Goal: Information Seeking & Learning: Learn about a topic

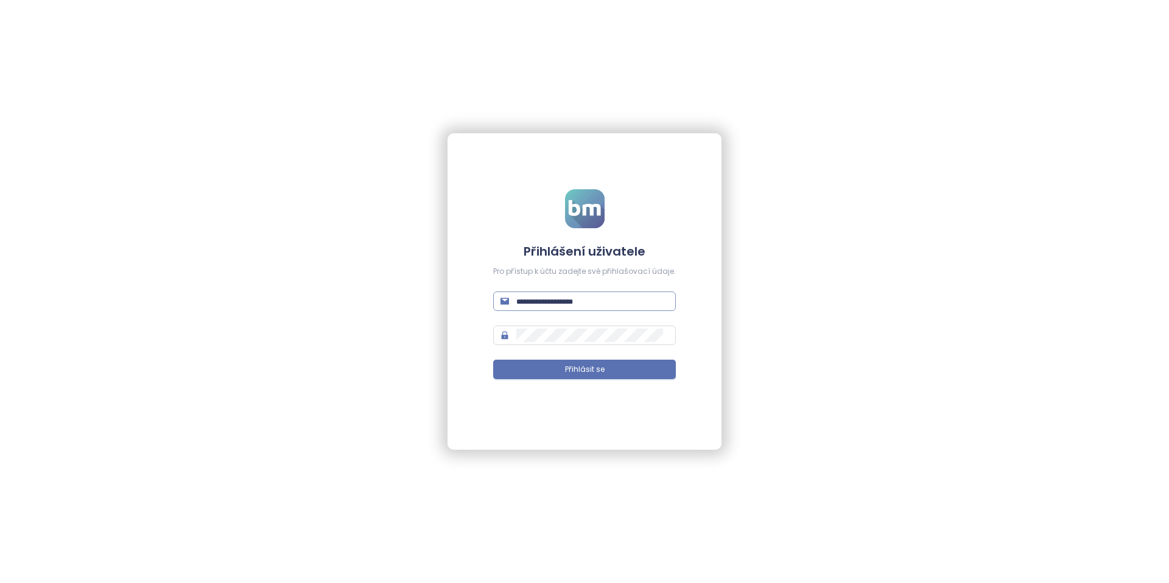
click at [587, 292] on span at bounding box center [584, 301] width 183 height 19
click at [589, 306] on input "text" at bounding box center [592, 301] width 152 height 13
type input "**********"
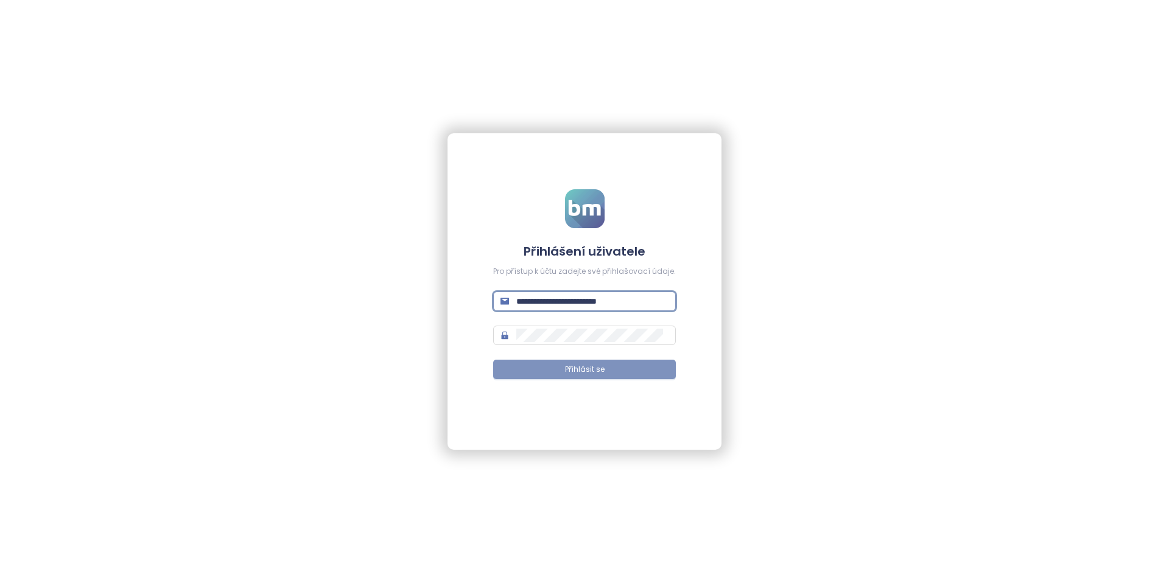
click at [608, 372] on button "Přihlásit se" at bounding box center [584, 369] width 183 height 19
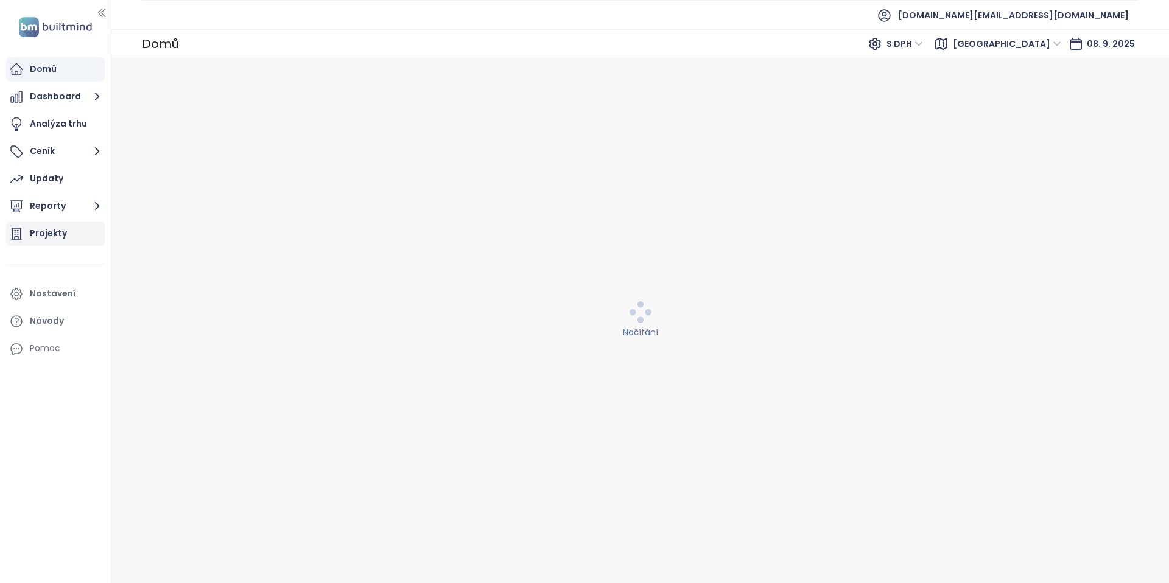
click at [53, 231] on div "Projekty" at bounding box center [48, 233] width 37 height 15
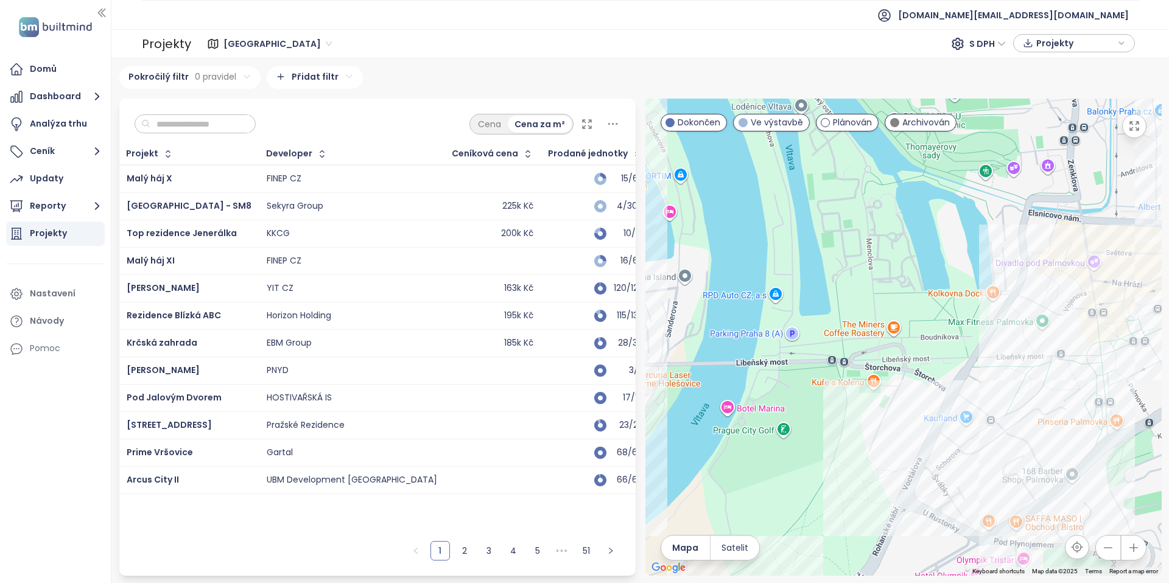
drag, startPoint x: 879, startPoint y: 319, endPoint x: 892, endPoint y: 477, distance: 158.9
click at [892, 476] on div at bounding box center [904, 337] width 516 height 477
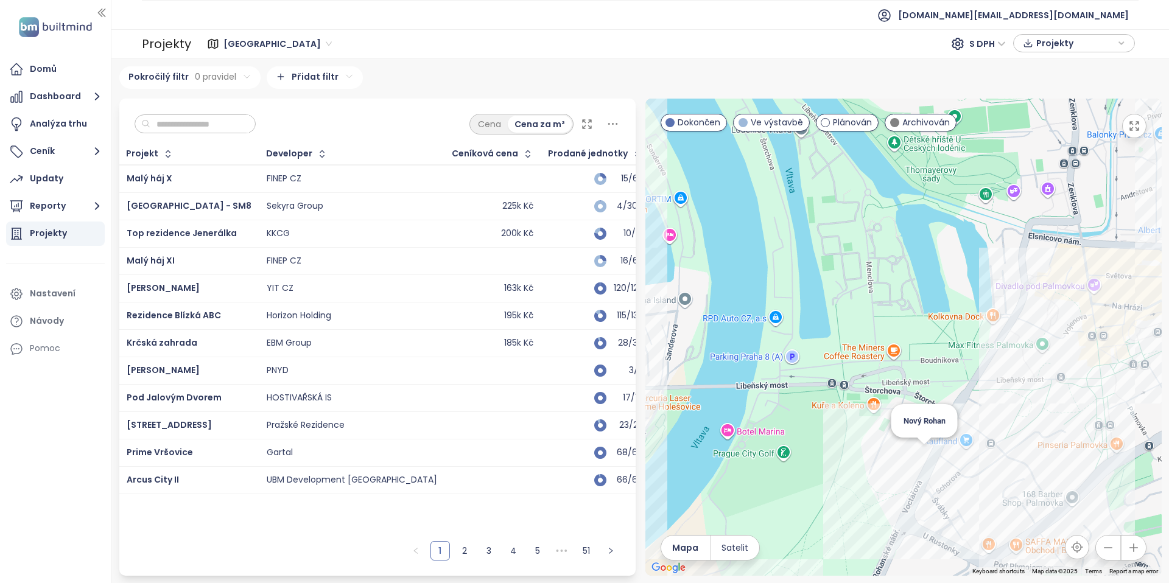
click at [921, 464] on div "Nový Rohan" at bounding box center [904, 337] width 516 height 477
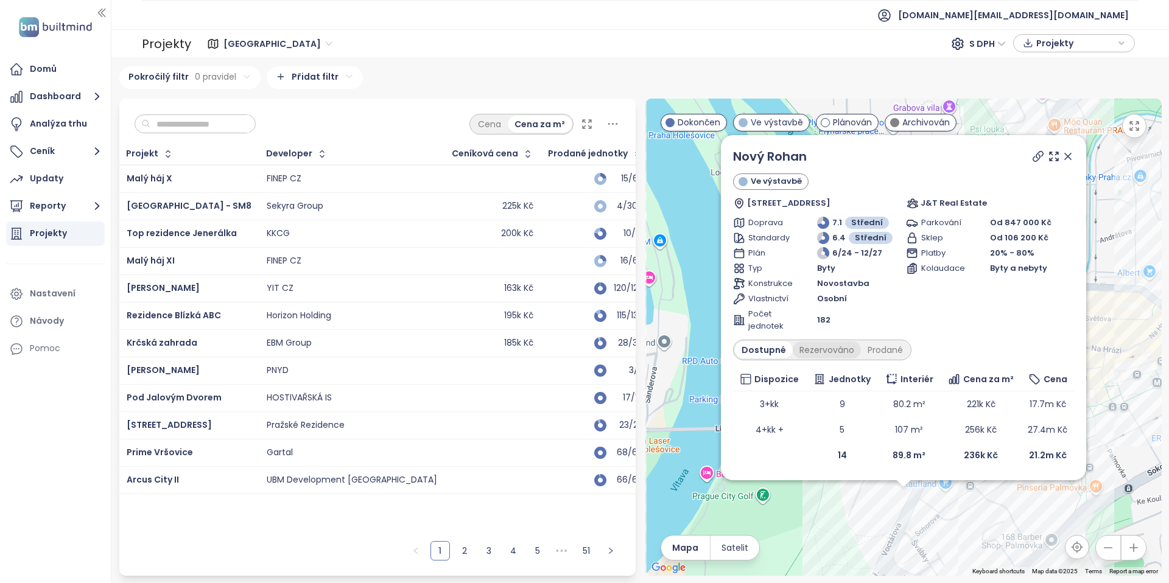
click at [818, 353] on div "Rezervováno" at bounding box center [827, 350] width 68 height 17
click at [890, 348] on div "Prodané" at bounding box center [886, 350] width 49 height 17
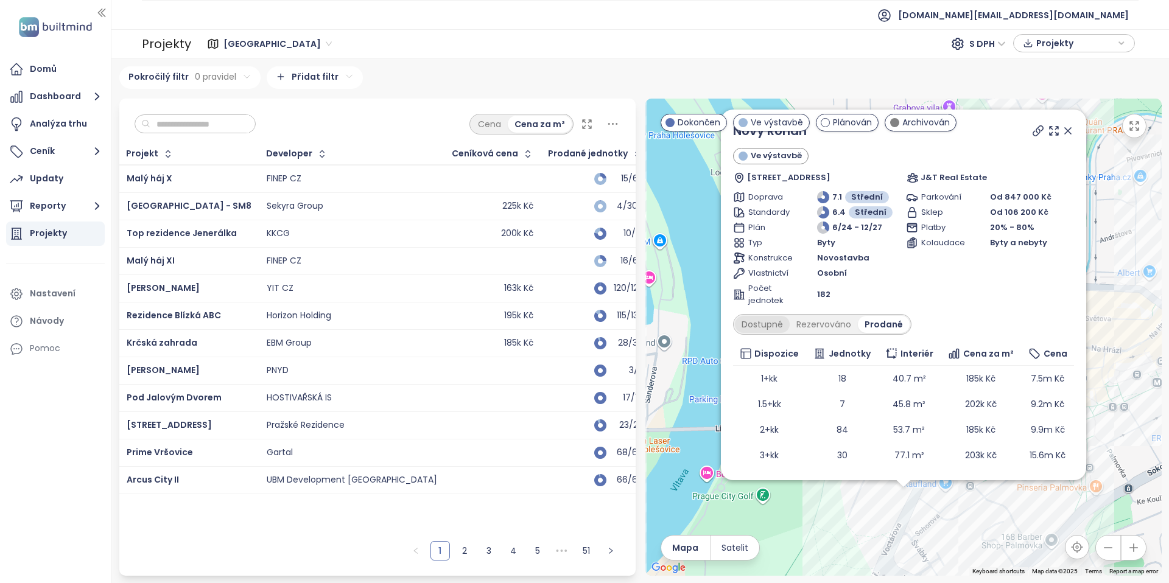
click at [783, 329] on div "Dostupné" at bounding box center [762, 324] width 55 height 17
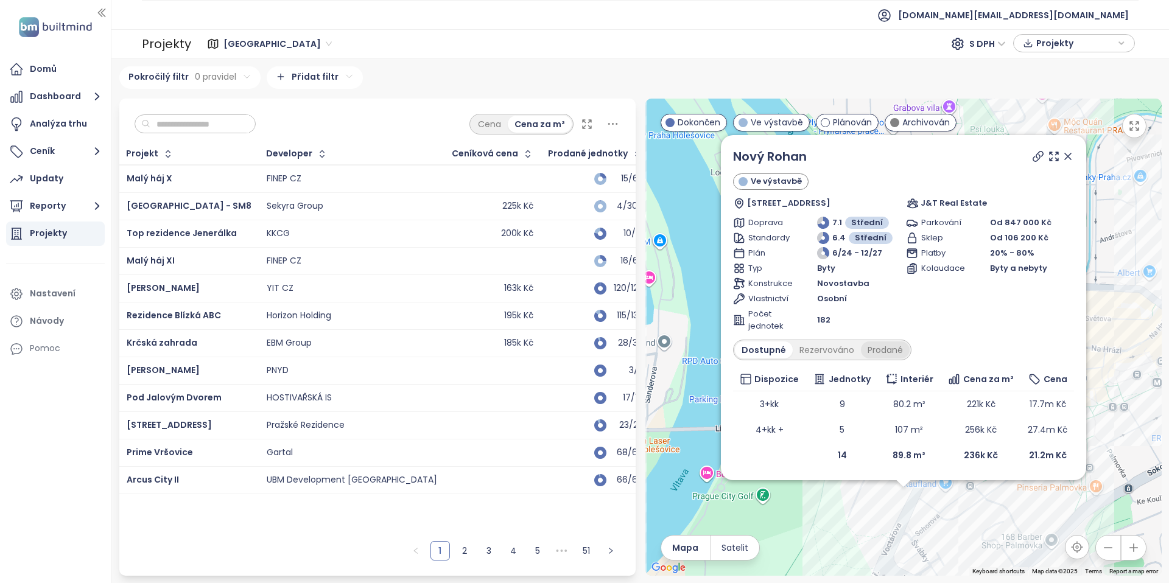
click at [893, 348] on div "Prodané" at bounding box center [885, 350] width 49 height 17
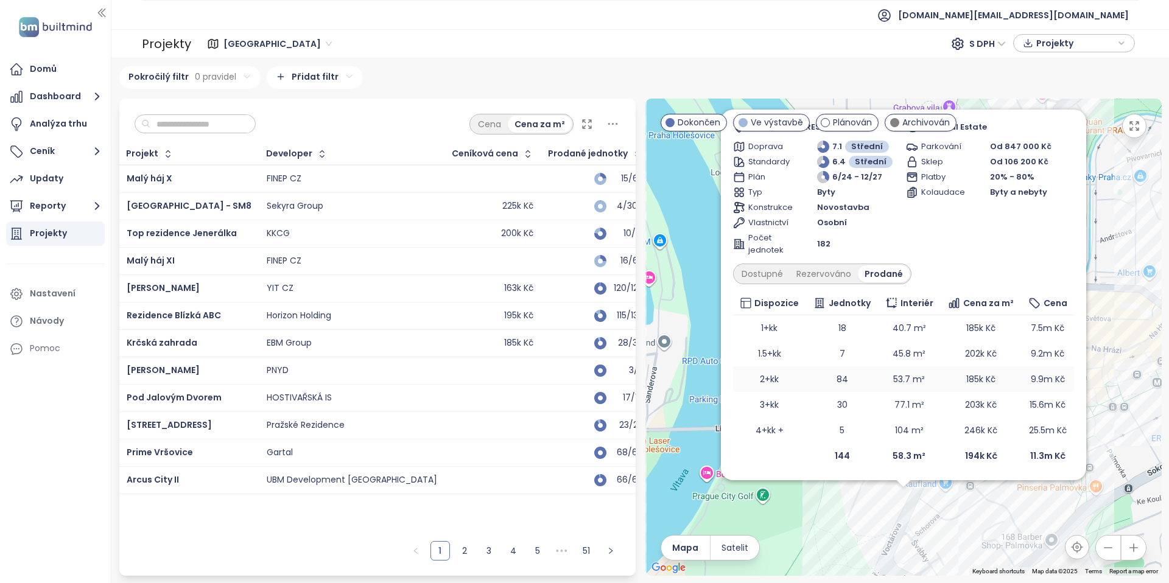
scroll to position [51, 0]
click at [773, 277] on div "Dostupné" at bounding box center [762, 273] width 55 height 17
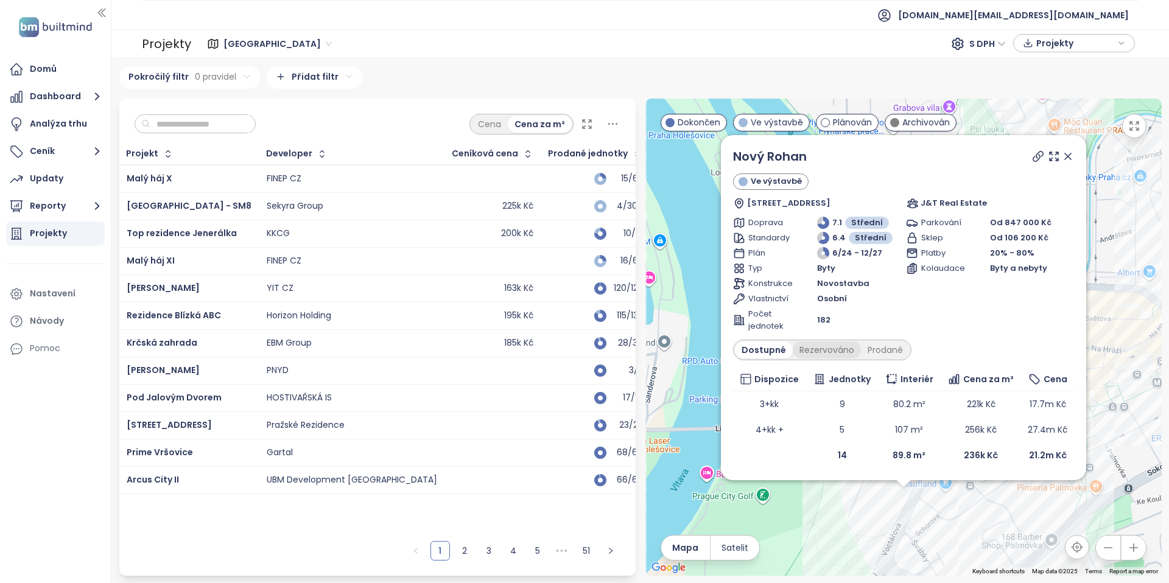
click at [835, 354] on div "Rezervováno" at bounding box center [827, 350] width 68 height 17
click at [773, 347] on div "Dostupné" at bounding box center [762, 350] width 55 height 17
click at [884, 355] on div "Prodané" at bounding box center [885, 350] width 49 height 17
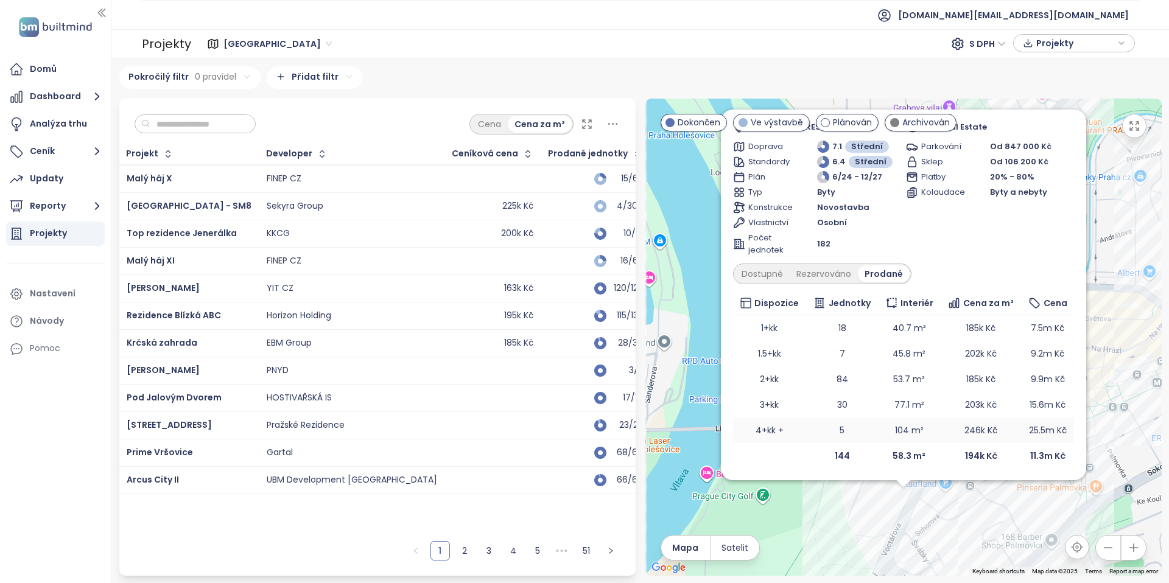
scroll to position [51, 0]
click at [858, 404] on td "30" at bounding box center [842, 405] width 72 height 26
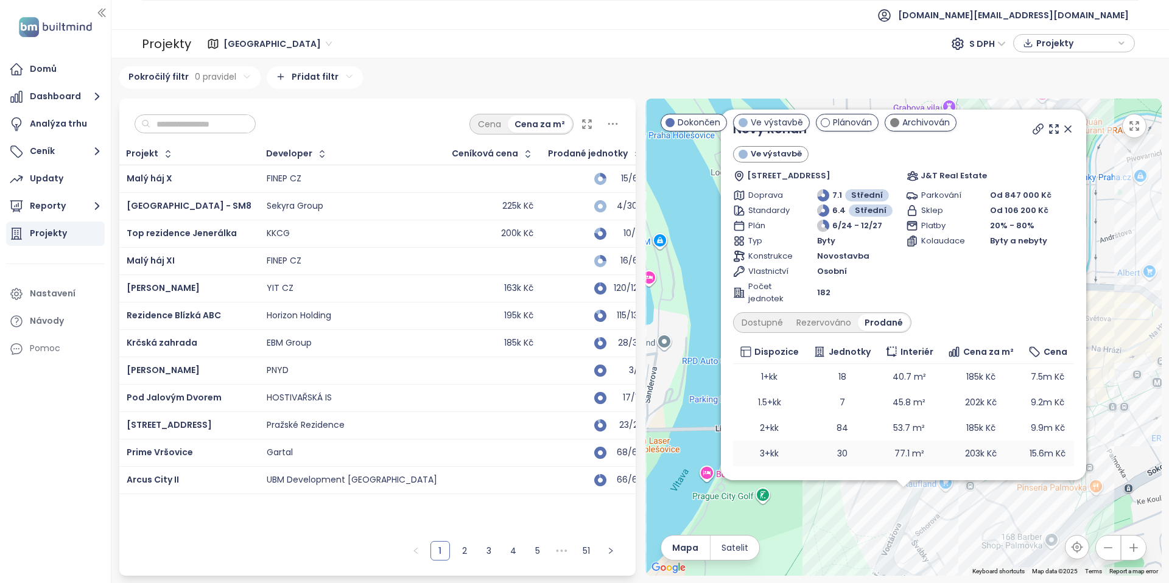
scroll to position [0, 0]
click at [1033, 132] on icon at bounding box center [1038, 130] width 10 height 10
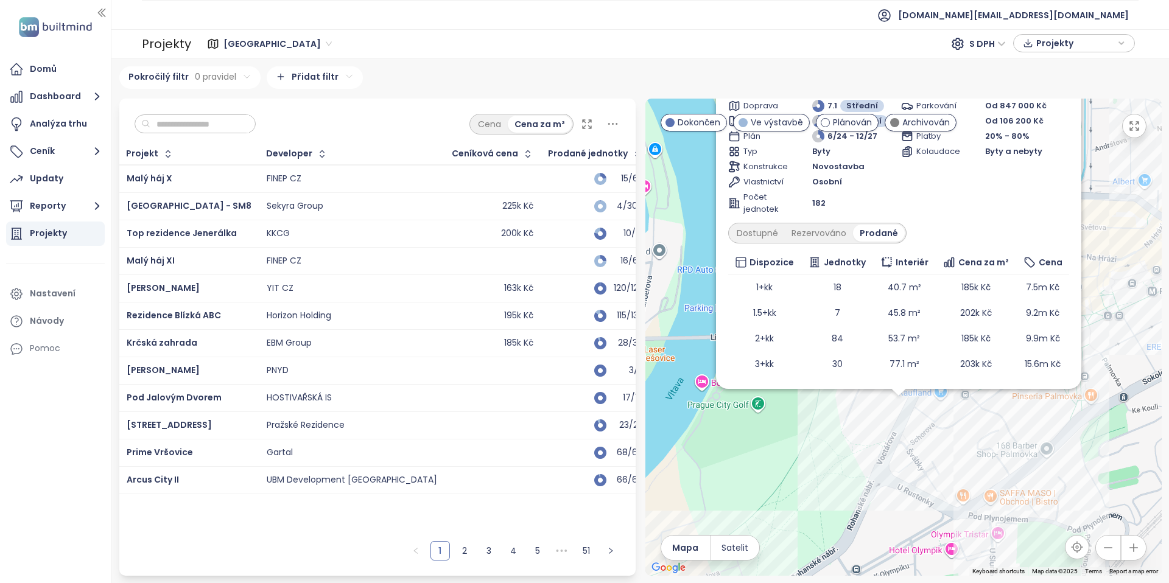
drag, startPoint x: 875, startPoint y: 544, endPoint x: 871, endPoint y: 428, distance: 117.0
click at [870, 432] on div "Nový Rohan Ve výstavbě Voctářova 261/6, 180 00 Praha 8-Libeň, Czechia J&T Real …" at bounding box center [904, 337] width 516 height 477
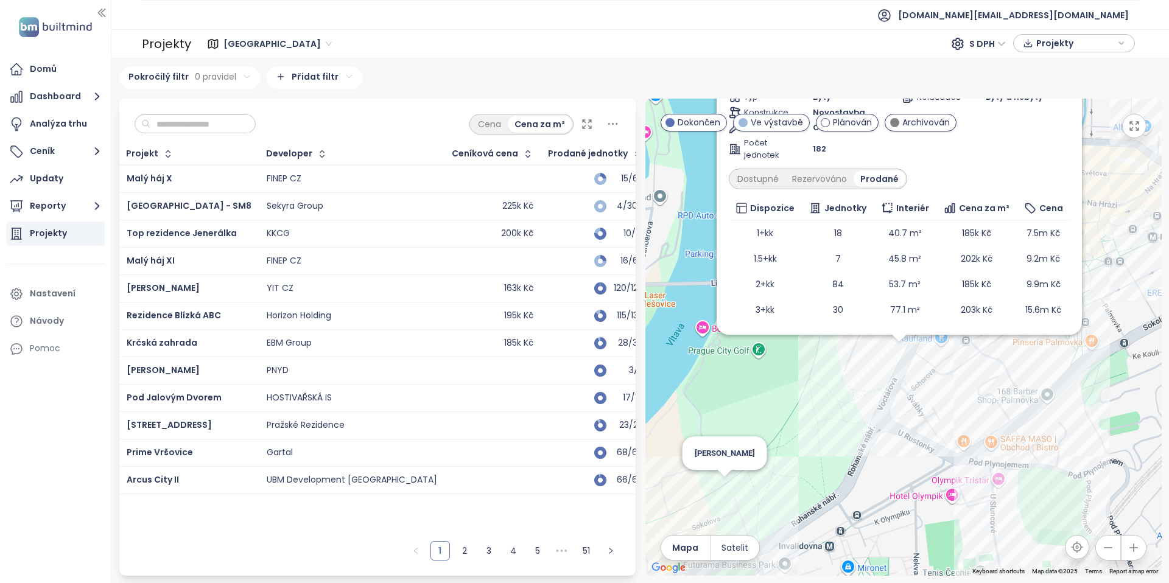
click at [722, 492] on div "Nový Rohan Ve výstavbě Voctářova 261/6, 180 00 Praha 8-Libeň, Czechia J&T Real …" at bounding box center [904, 337] width 516 height 477
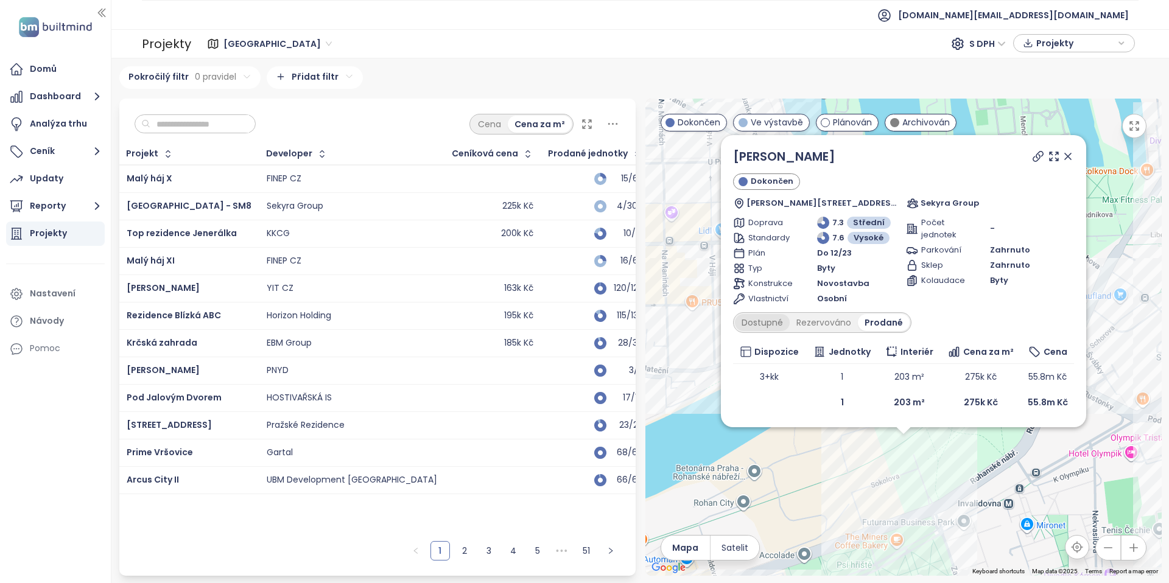
click at [761, 320] on div "Dostupné" at bounding box center [762, 322] width 55 height 17
click at [1070, 158] on icon at bounding box center [1068, 156] width 6 height 6
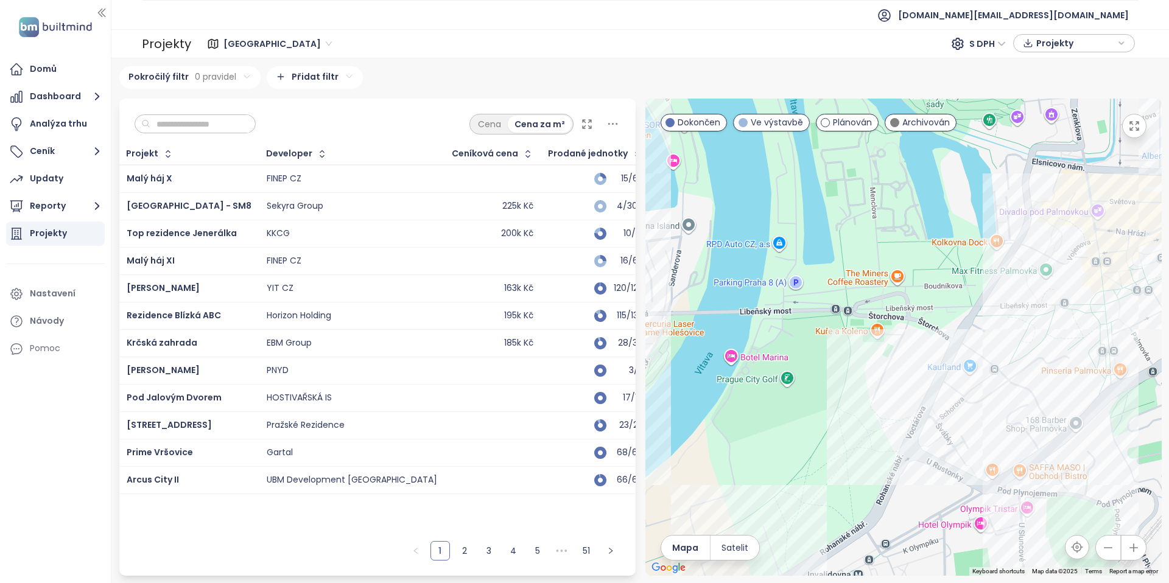
drag, startPoint x: 1008, startPoint y: 336, endPoint x: 822, endPoint y: 423, distance: 204.9
click at [847, 414] on div at bounding box center [904, 337] width 516 height 477
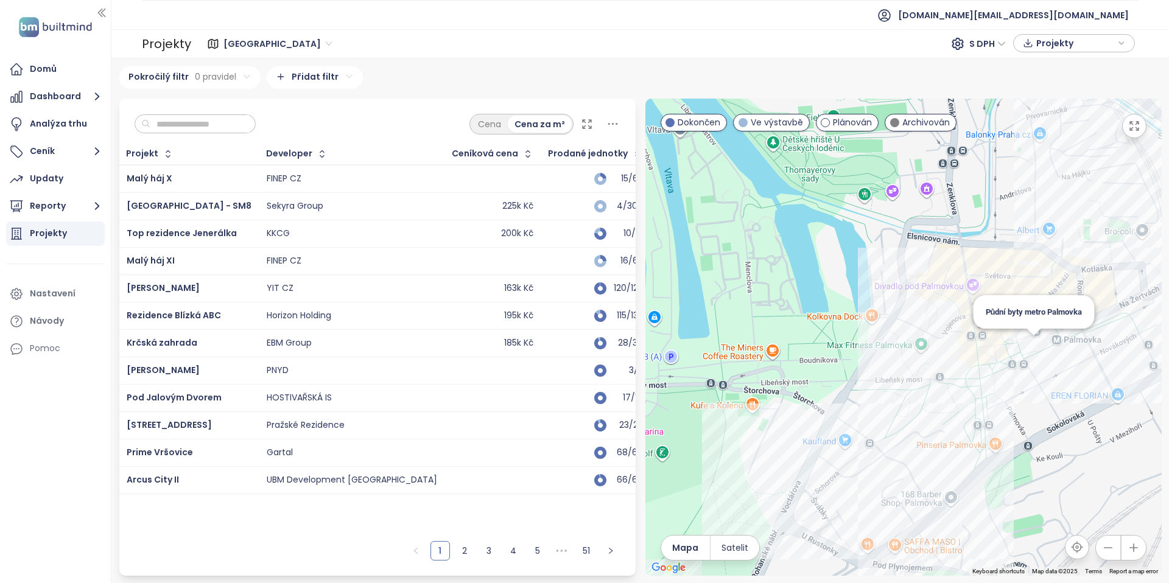
click at [1038, 348] on div "Půdní byty metro Palmovka" at bounding box center [904, 337] width 516 height 477
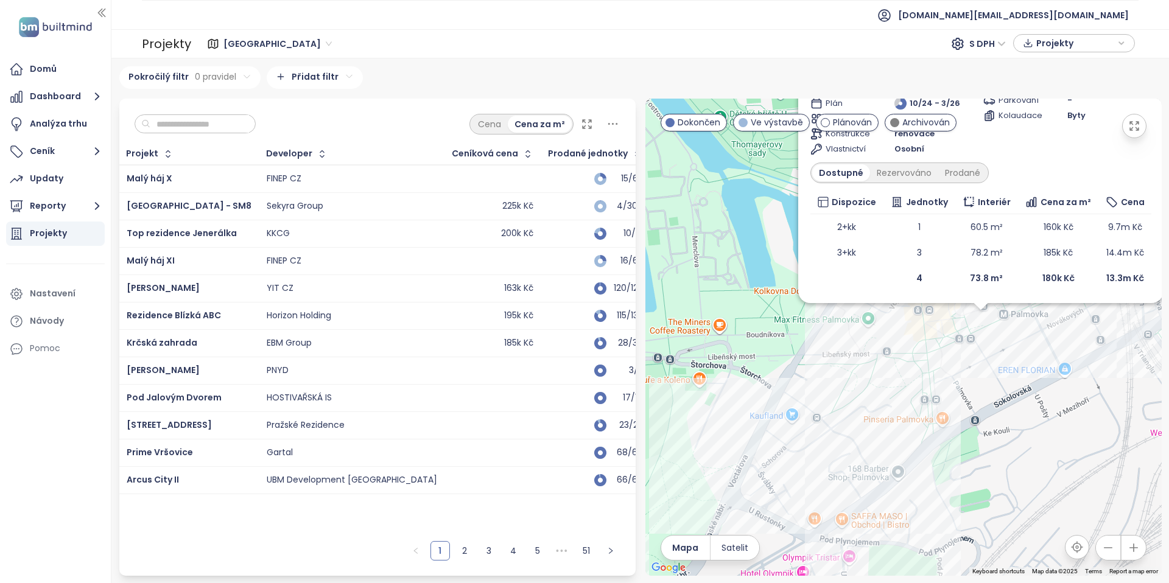
drag, startPoint x: 842, startPoint y: 508, endPoint x: 928, endPoint y: 342, distance: 187.1
click at [928, 342] on div "Půdní byty metro Palmovka Ve výstavbě Na Žertvách 1220/14, 180 00 Praha 8-Libeň…" at bounding box center [904, 337] width 516 height 477
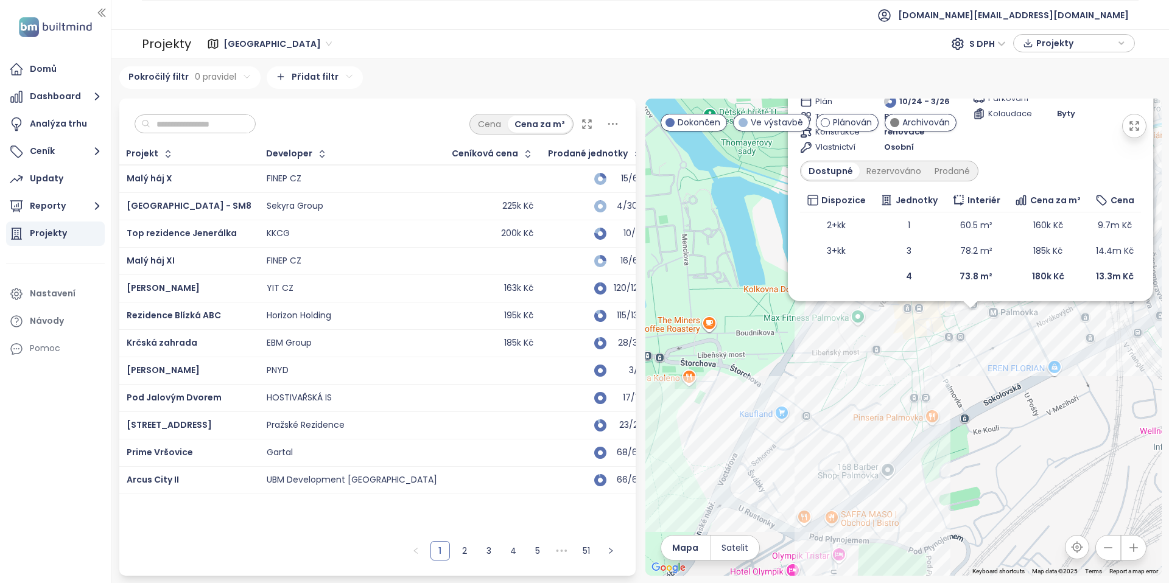
drag, startPoint x: 911, startPoint y: 384, endPoint x: 821, endPoint y: 487, distance: 136.4
click at [821, 487] on div "Půdní byty metro Palmovka Ve výstavbě Na Žertvách 1220/14, 180 00 Praha 8-Libeň…" at bounding box center [904, 337] width 516 height 477
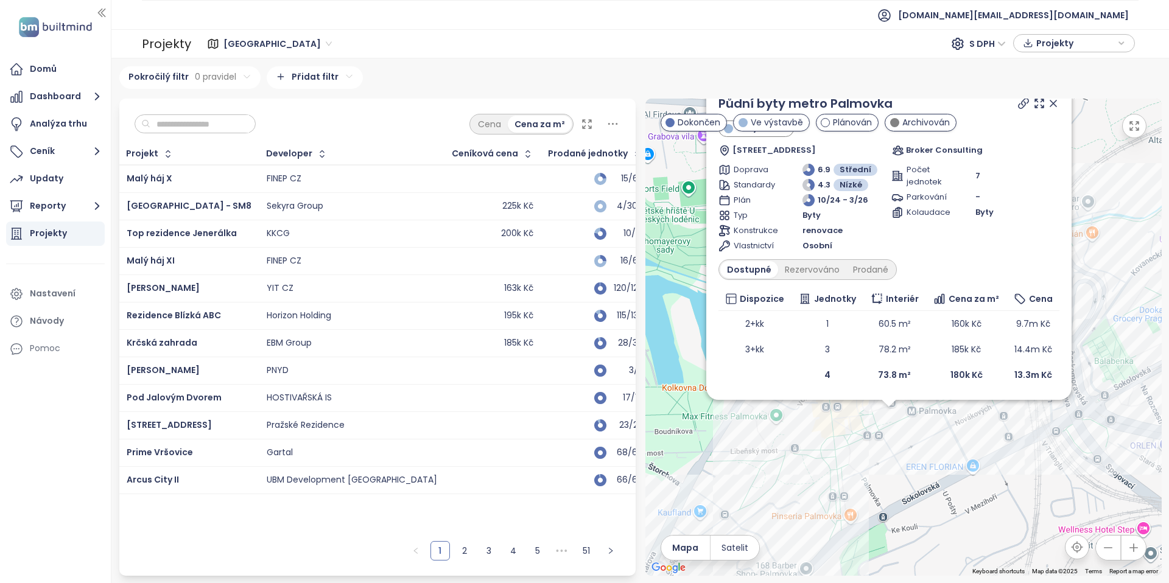
click at [1052, 106] on icon at bounding box center [1054, 103] width 12 height 12
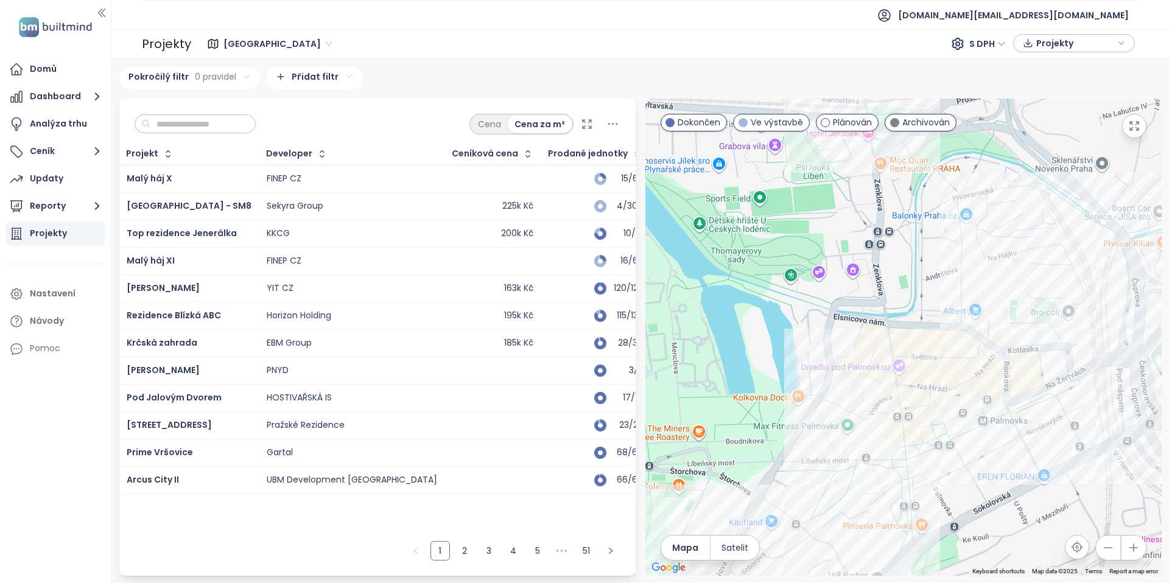
drag, startPoint x: 830, startPoint y: 335, endPoint x: 901, endPoint y: 344, distance: 71.2
click at [901, 344] on div at bounding box center [904, 337] width 516 height 477
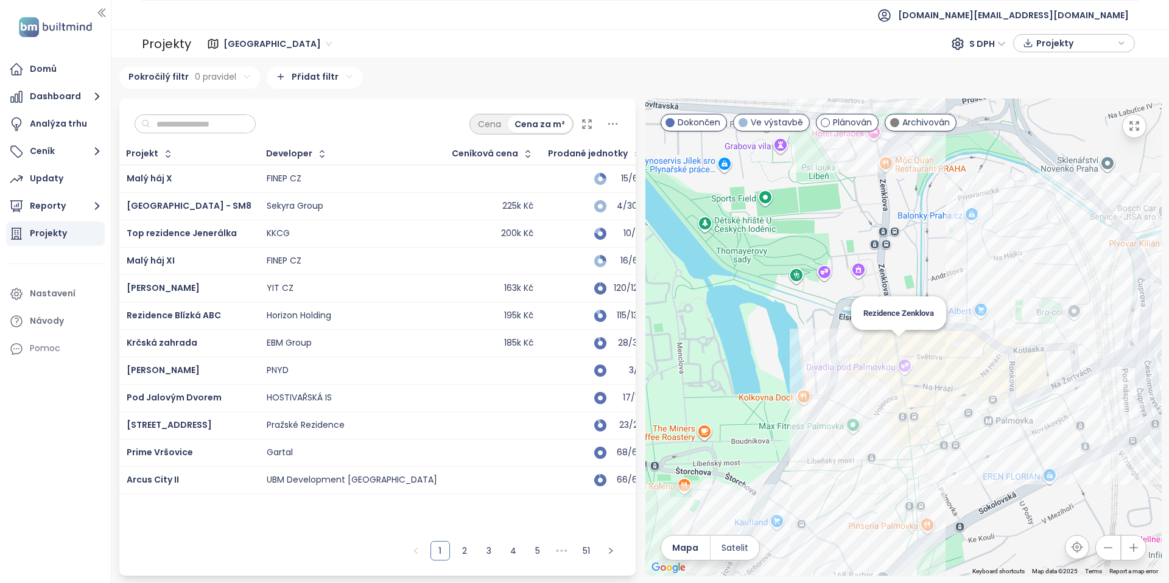
click at [901, 345] on div "Rezidence Zenklova" at bounding box center [904, 337] width 516 height 477
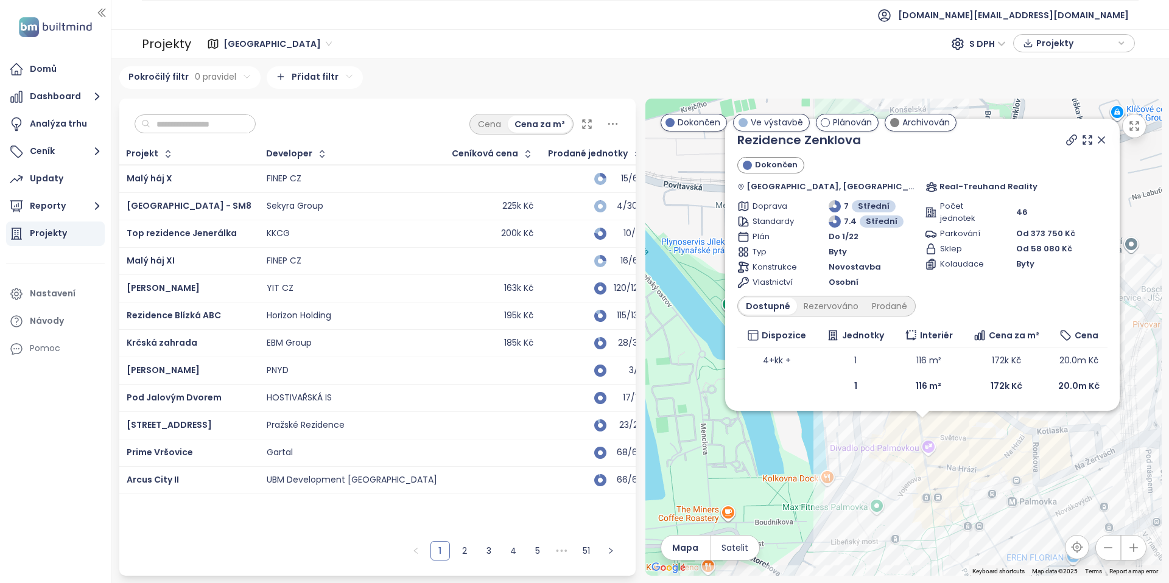
drag, startPoint x: 962, startPoint y: 359, endPoint x: 981, endPoint y: 456, distance: 99.3
click at [981, 456] on div "Rezidence Zenklova Dokončen Divadlo pod Palmovkou, 180 00 Praha-Praha 8, Czechi…" at bounding box center [904, 337] width 516 height 477
click at [1066, 141] on icon at bounding box center [1071, 140] width 10 height 10
click at [1096, 143] on icon at bounding box center [1102, 140] width 12 height 12
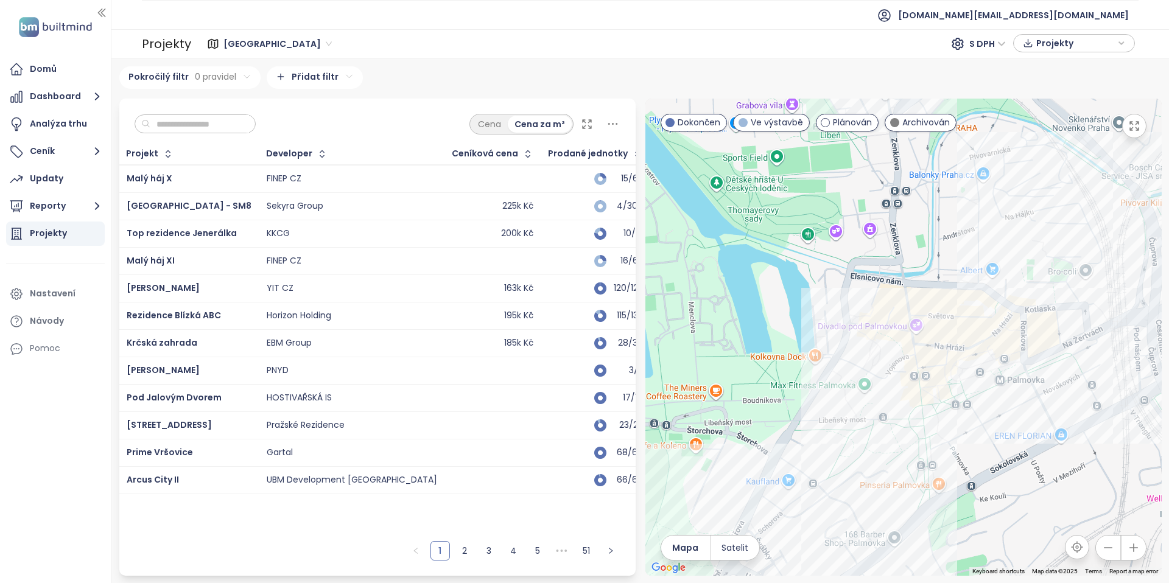
drag, startPoint x: 992, startPoint y: 377, endPoint x: 976, endPoint y: 255, distance: 123.4
click at [979, 250] on div at bounding box center [904, 337] width 516 height 477
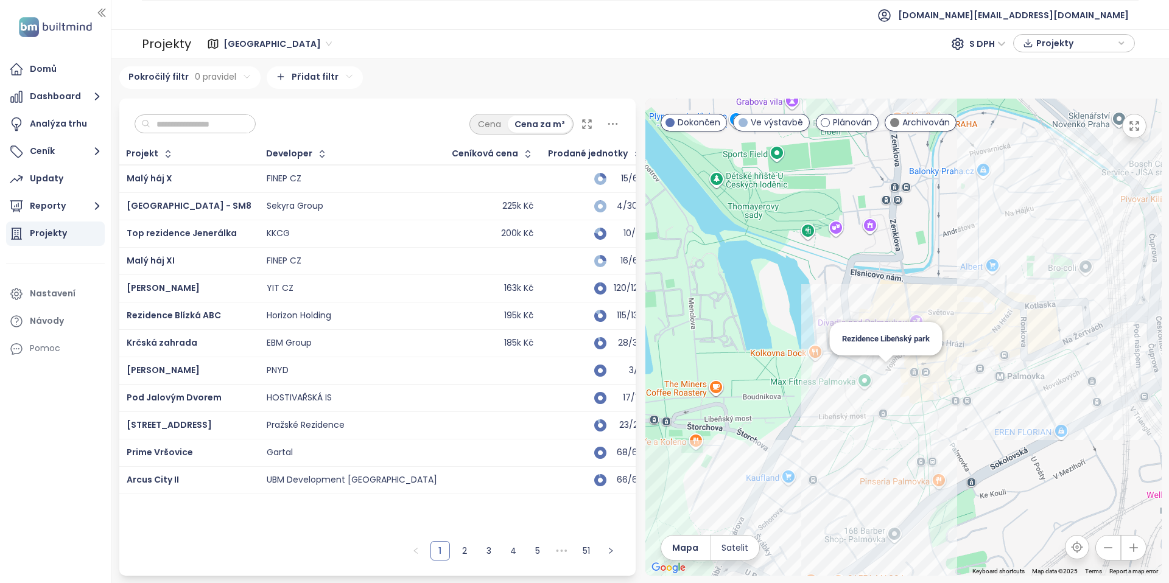
click at [887, 376] on div "Rezidence Libeňský park" at bounding box center [904, 337] width 516 height 477
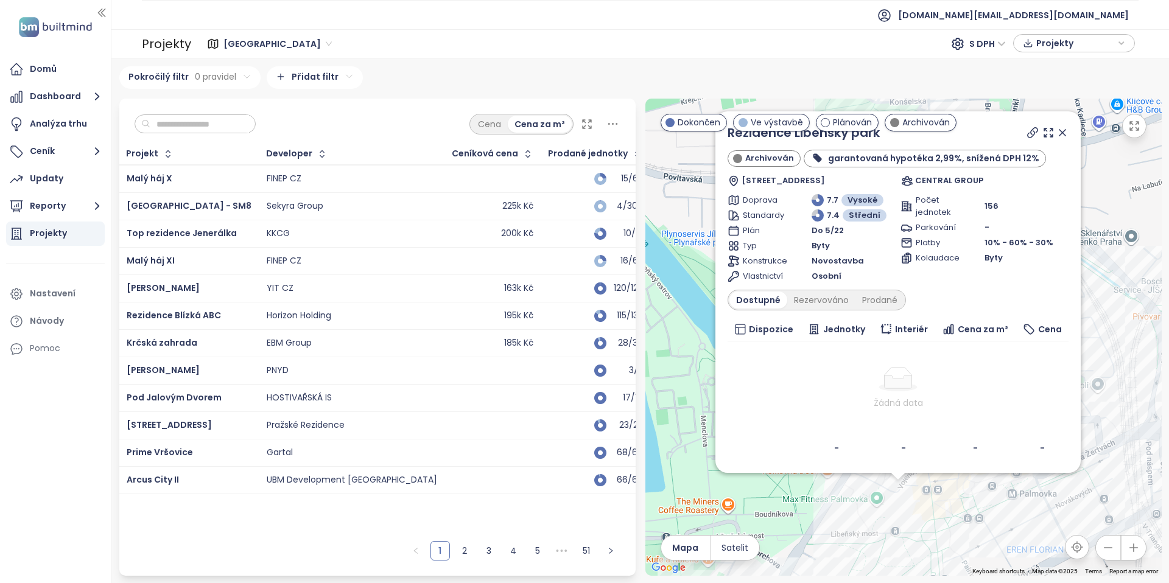
drag, startPoint x: 873, startPoint y: 393, endPoint x: 868, endPoint y: 561, distance: 168.2
click at [868, 561] on div "Rezidence Libeňský park Archivován garantovaná hypotéka 2,99%, snížená DPH 12% …" at bounding box center [904, 337] width 516 height 477
click at [886, 297] on div "Prodané" at bounding box center [880, 300] width 49 height 17
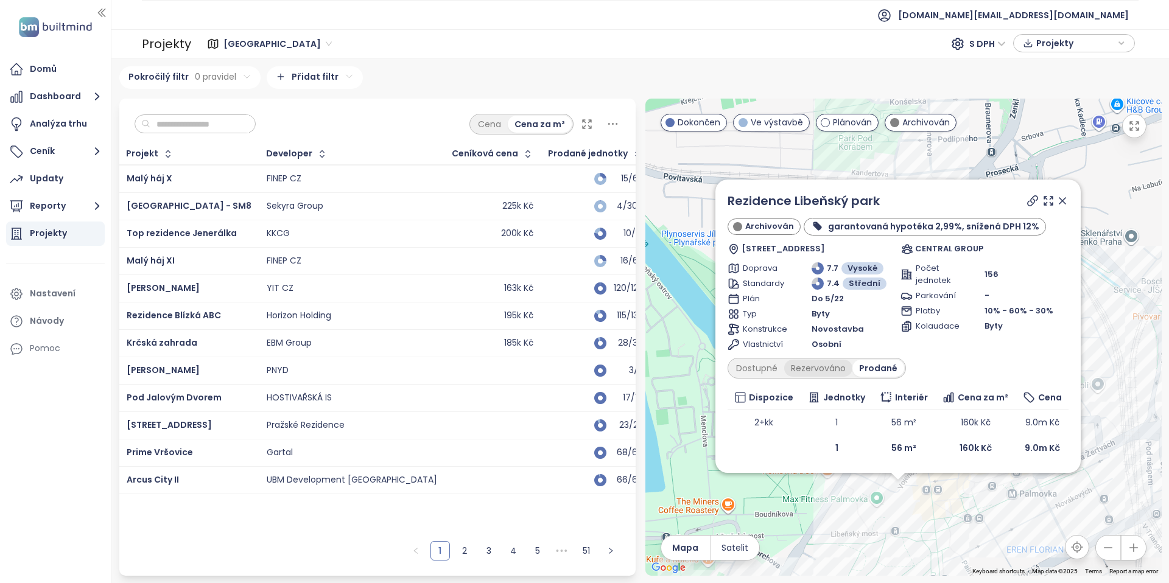
click at [831, 365] on div "Rezervováno" at bounding box center [818, 368] width 68 height 17
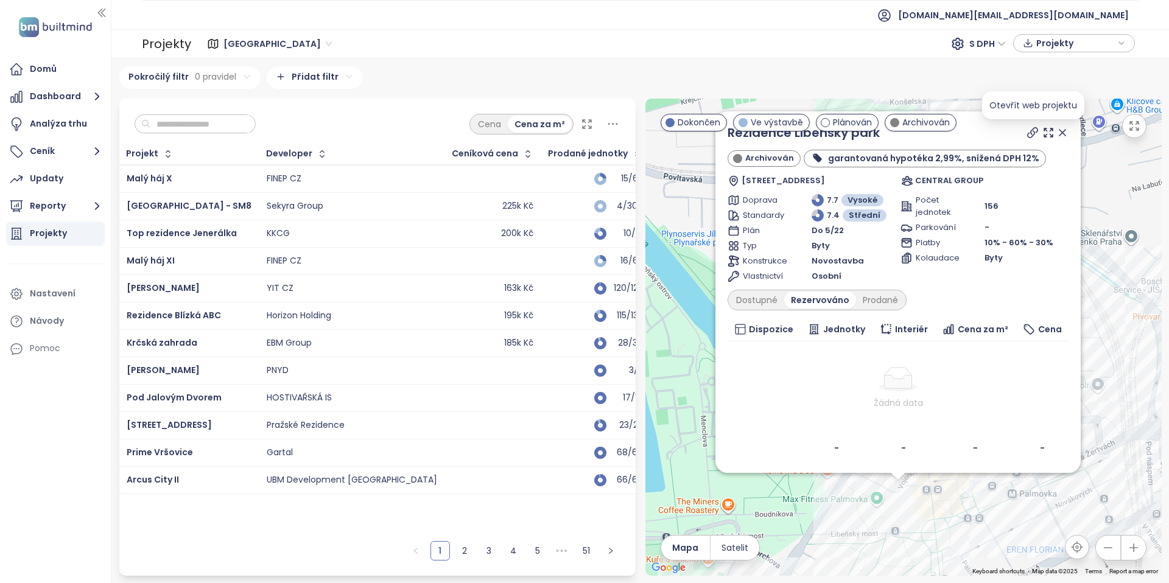
click at [1032, 134] on icon at bounding box center [1032, 132] width 10 height 10
click at [1064, 134] on icon at bounding box center [1063, 133] width 6 height 6
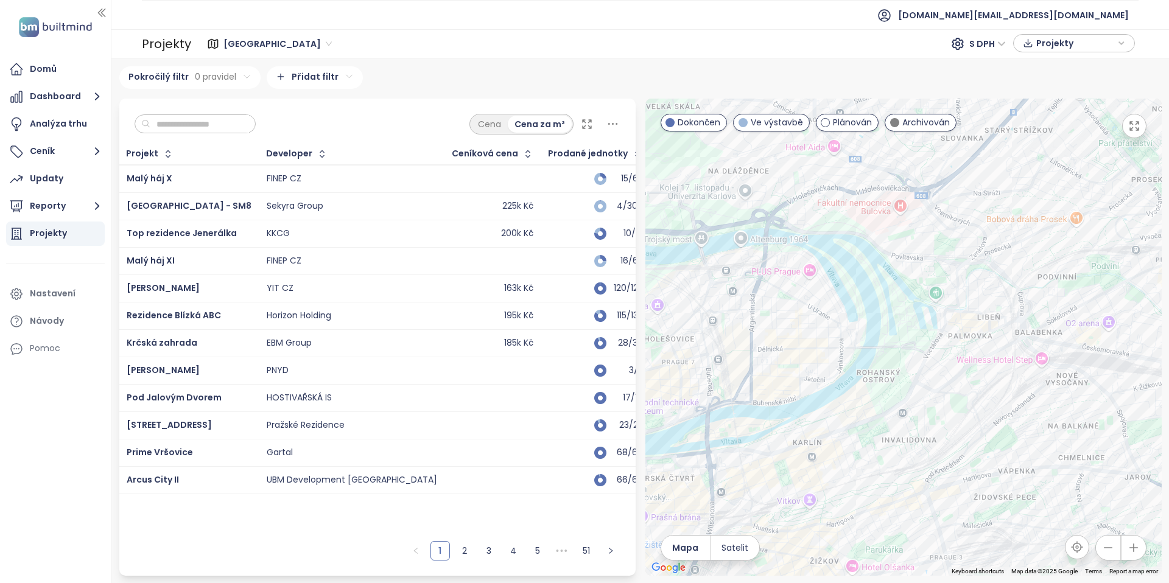
drag, startPoint x: 861, startPoint y: 342, endPoint x: 888, endPoint y: 262, distance: 83.6
click at [888, 263] on div at bounding box center [904, 337] width 516 height 477
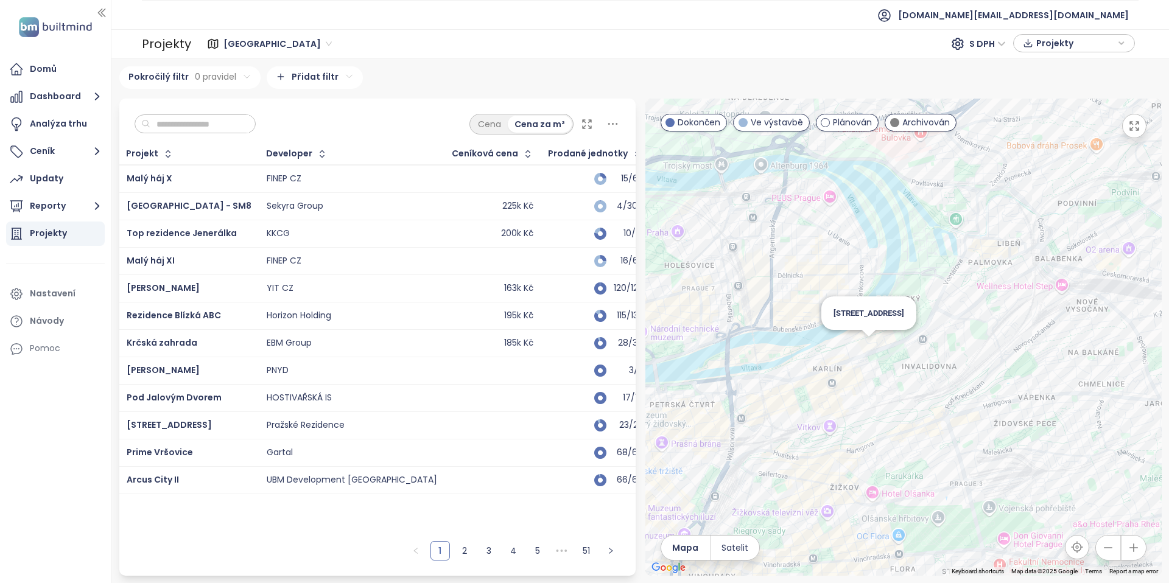
click at [874, 351] on div "Sokolovská 126" at bounding box center [904, 337] width 516 height 477
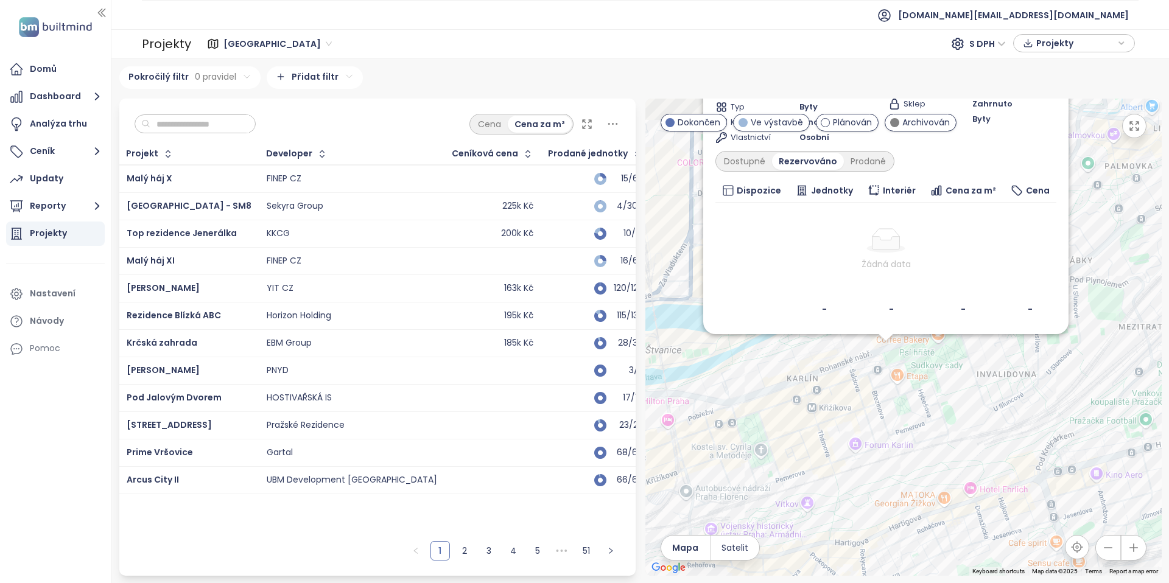
drag, startPoint x: 901, startPoint y: 365, endPoint x: 844, endPoint y: 504, distance: 151.0
click at [844, 504] on div "Sokolovská 126 Ve výstavbě Urxova, 186 00 Praha-Praha 8, Czechia BD Sokolovská …" at bounding box center [904, 337] width 516 height 477
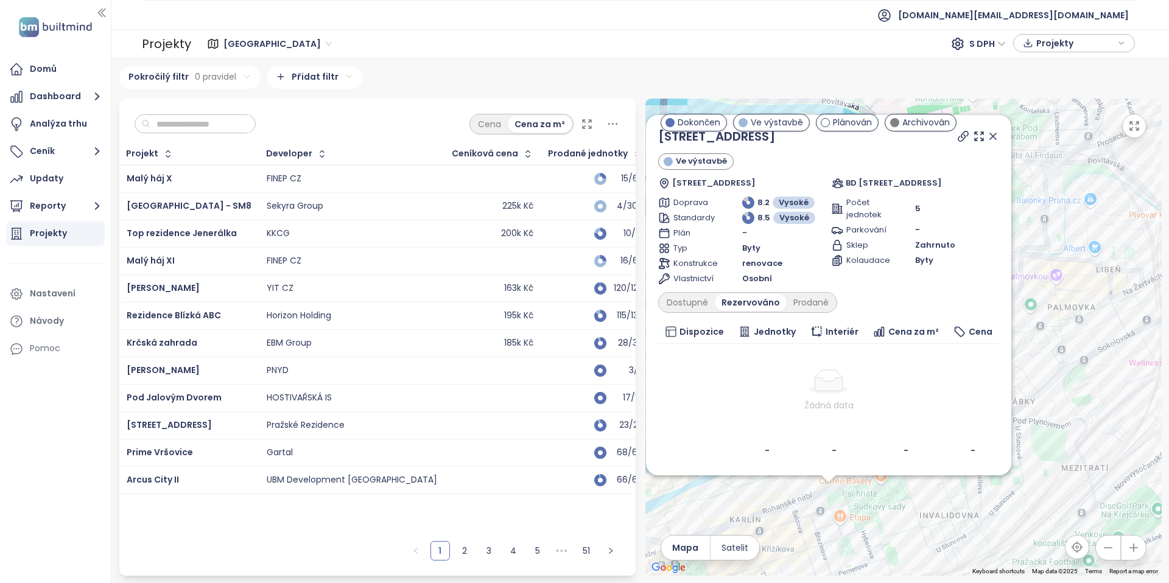
click at [998, 136] on icon at bounding box center [993, 136] width 12 height 12
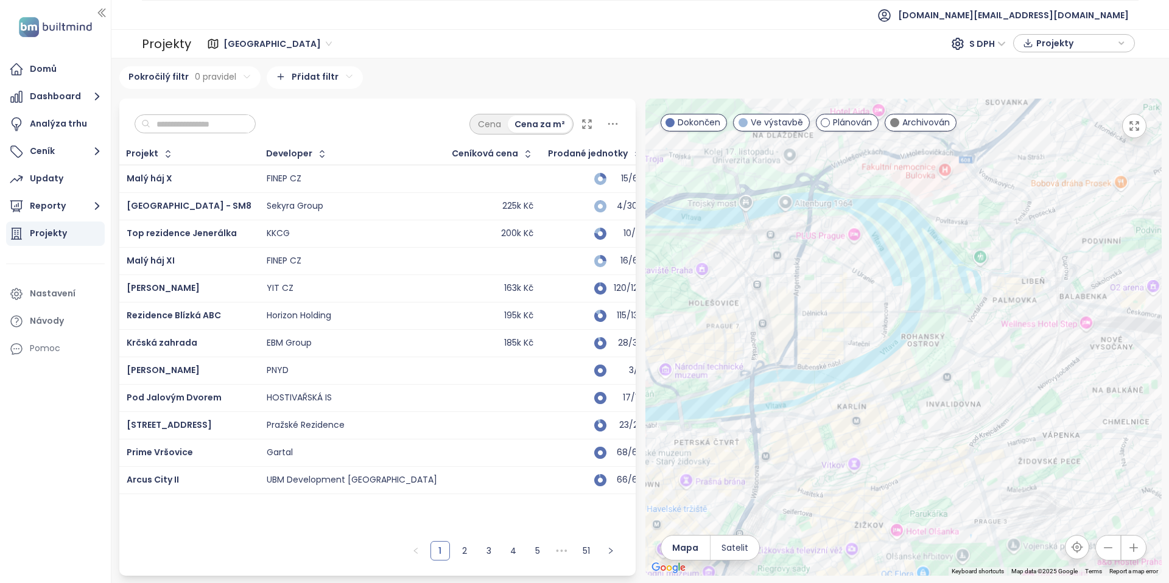
drag, startPoint x: 1022, startPoint y: 211, endPoint x: 894, endPoint y: 349, distance: 187.9
click at [899, 346] on div at bounding box center [904, 337] width 516 height 477
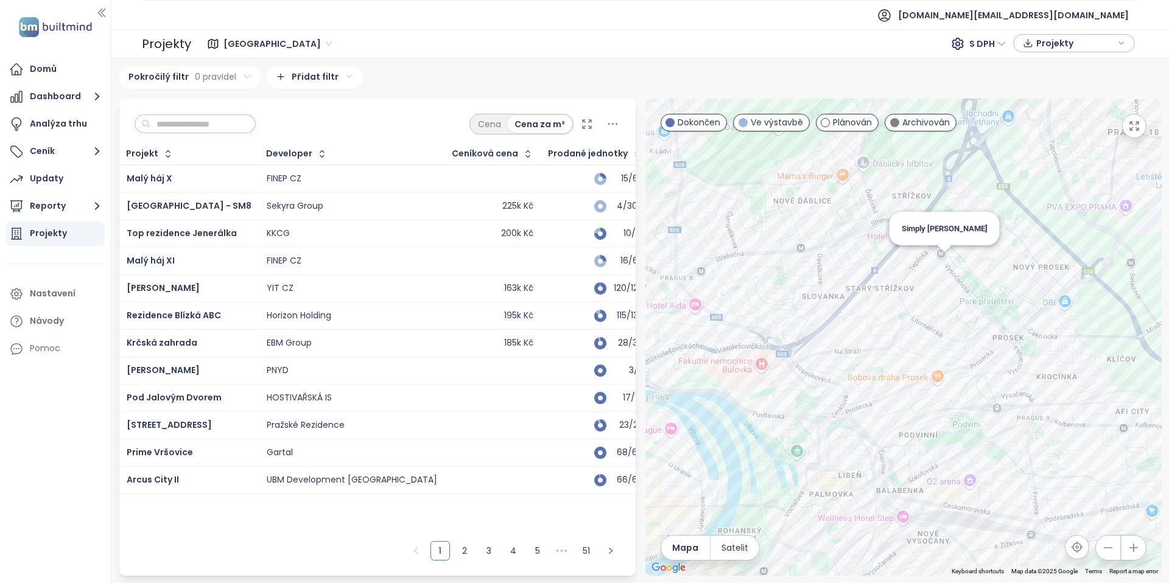
click at [951, 267] on div "Simply Prosek" at bounding box center [904, 337] width 516 height 477
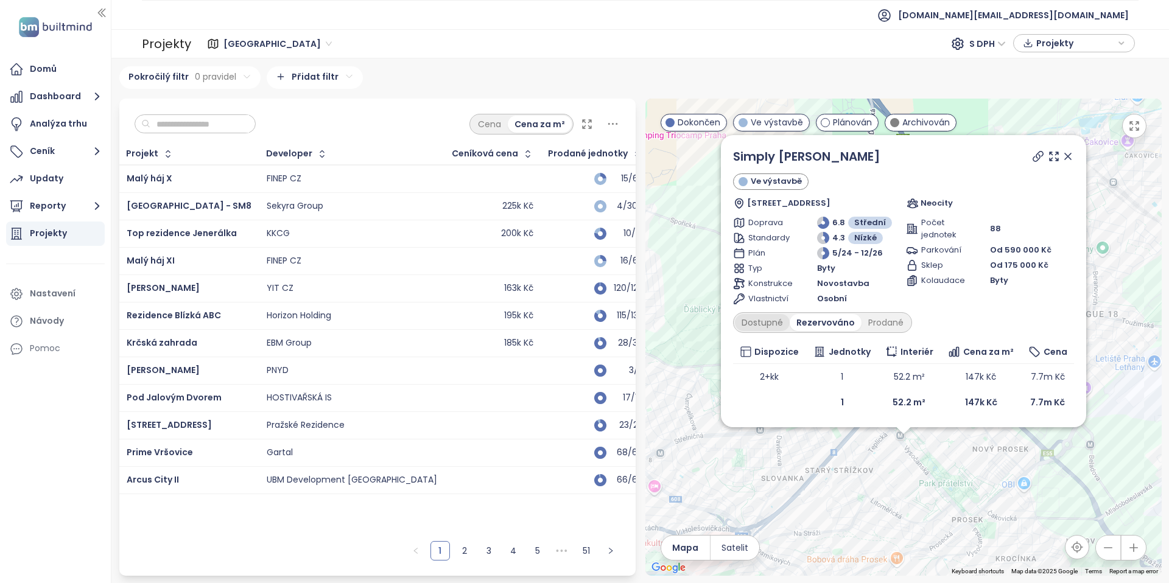
click at [773, 322] on div "Dostupné" at bounding box center [762, 322] width 55 height 17
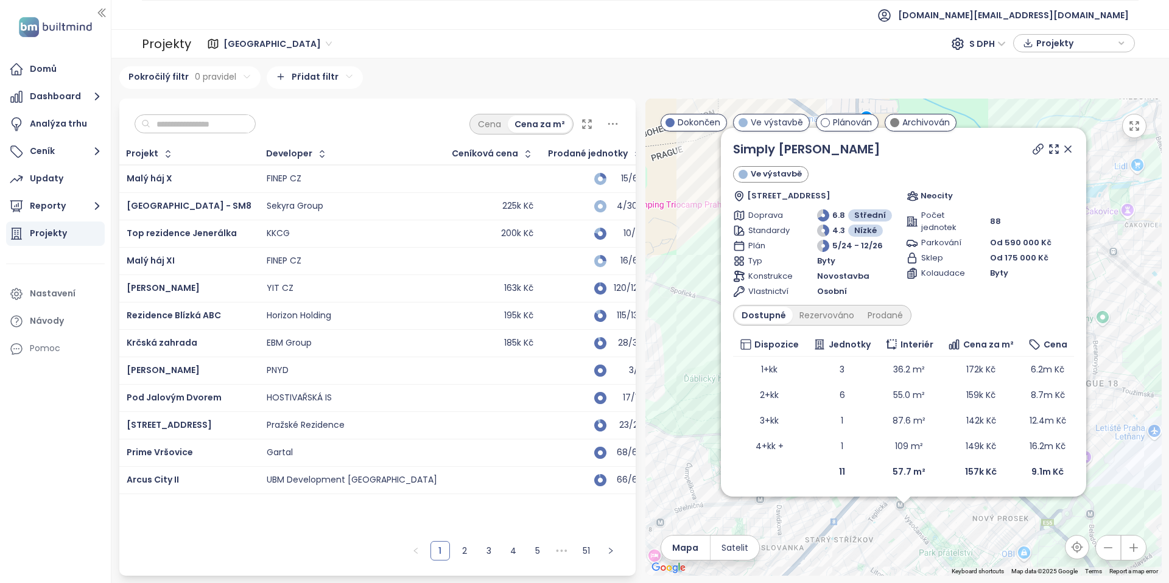
drag, startPoint x: 1106, startPoint y: 356, endPoint x: 1107, endPoint y: 407, distance: 51.2
click at [1107, 407] on div "Simply Prosek Ve výstavbě Bohušovická 485/10, 190 00 Praha 9-Prosek, Czechia Ne…" at bounding box center [904, 337] width 516 height 477
click at [1041, 152] on icon at bounding box center [1038, 149] width 12 height 12
click at [856, 513] on div "Simply Prosek Ve výstavbě Bohušovická 485/10, 190 00 Praha 9-Prosek, Czechia Ne…" at bounding box center [904, 337] width 516 height 477
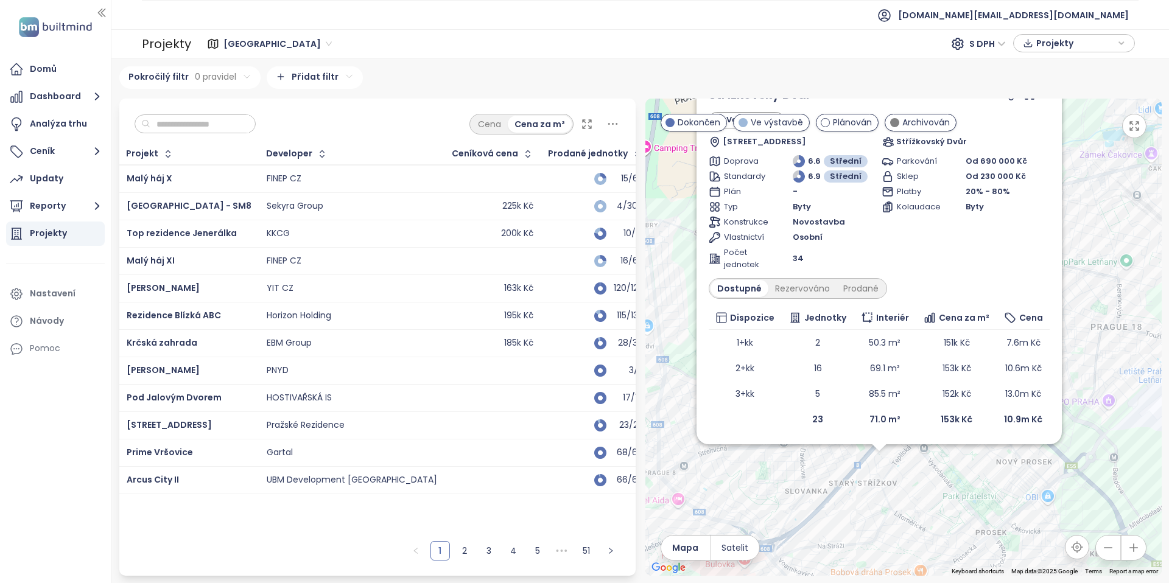
drag, startPoint x: 939, startPoint y: 536, endPoint x: 915, endPoint y: 473, distance: 67.3
click at [915, 473] on div "Střížkovský Dvůr Ve výstavbě Střížkovská 630/112, 180 00 Praha 8, Czechia Stříž…" at bounding box center [904, 337] width 516 height 477
click at [852, 293] on div "Prodané" at bounding box center [861, 288] width 49 height 17
click at [739, 289] on div "Dostupné" at bounding box center [738, 288] width 55 height 17
click at [942, 398] on span "152k Kč" at bounding box center [956, 394] width 29 height 12
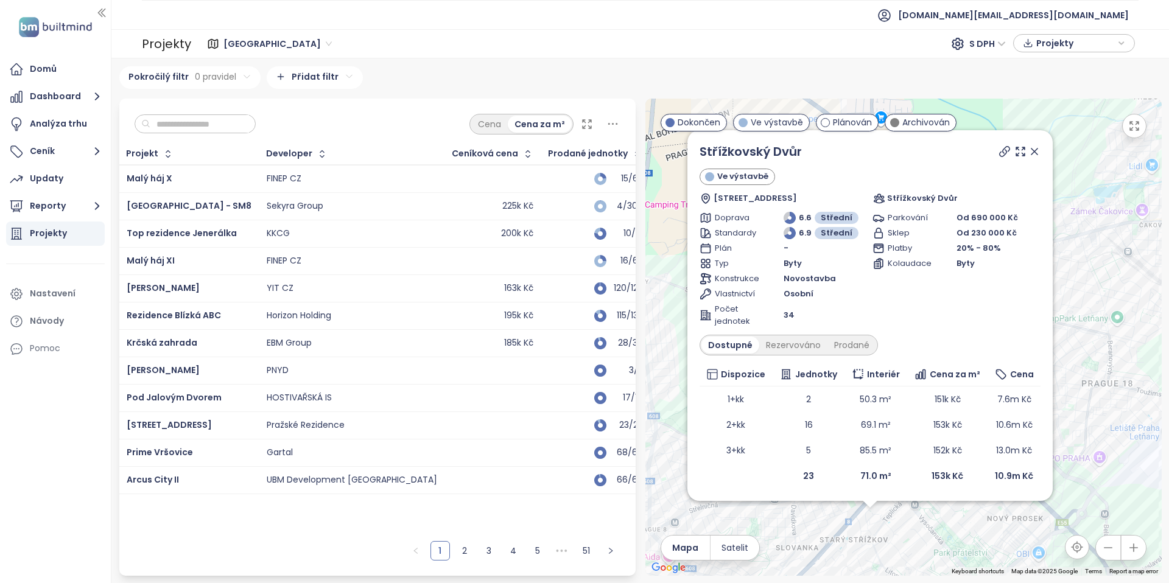
drag, startPoint x: 1097, startPoint y: 217, endPoint x: 1088, endPoint y: 286, distance: 68.9
click at [1088, 286] on div "Střížkovský Dvůr Ve výstavbě Střížkovská 630/112, 180 00 Praha 8, Czechia Stříž…" at bounding box center [904, 337] width 516 height 477
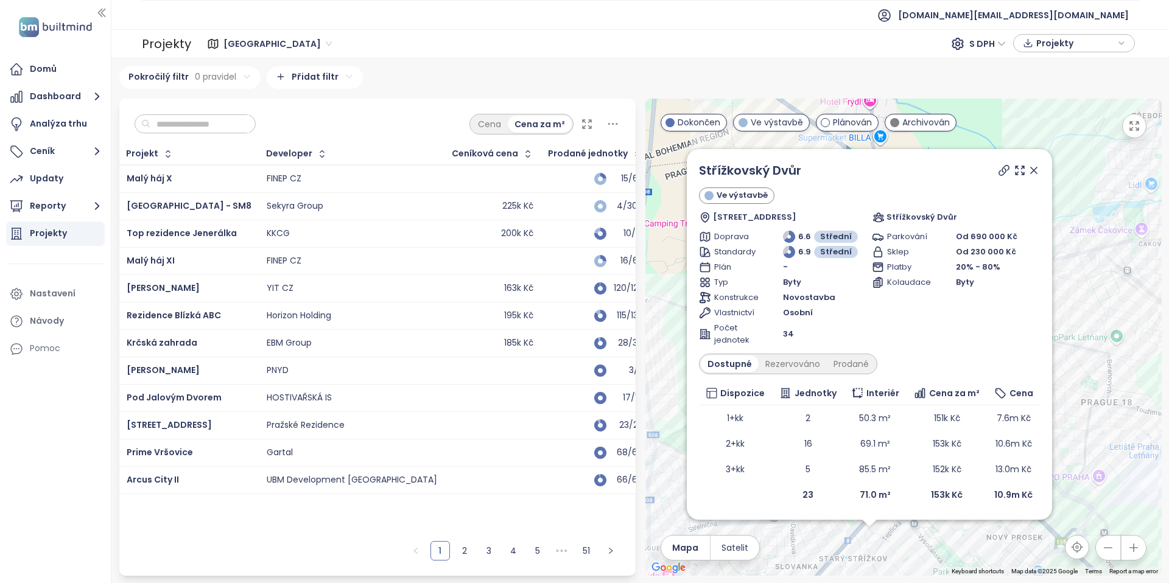
click at [1035, 170] on icon at bounding box center [1034, 170] width 12 height 12
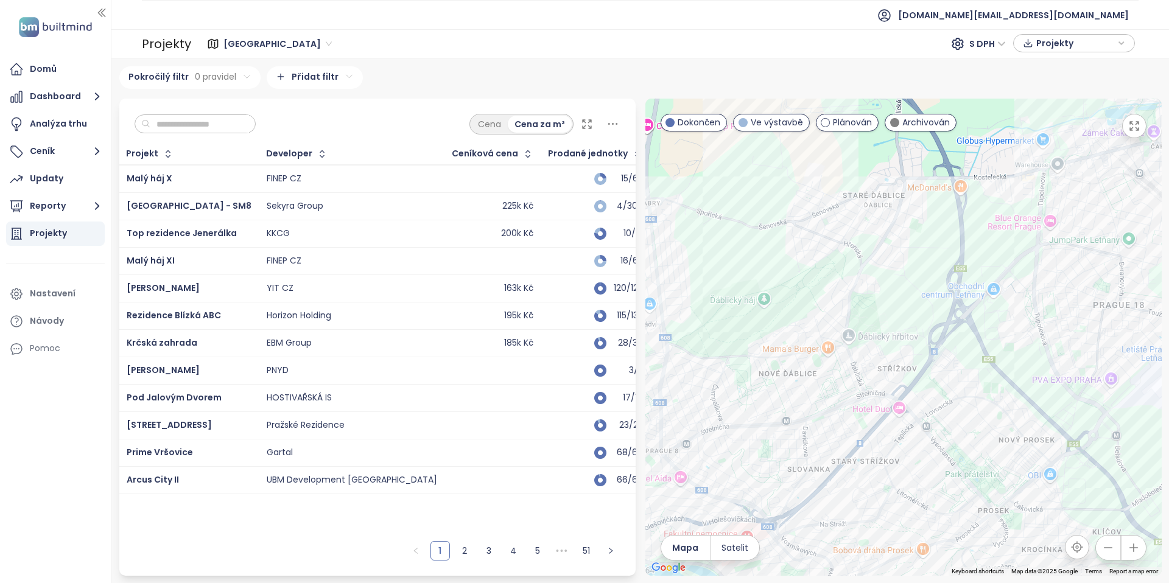
drag, startPoint x: 1015, startPoint y: 328, endPoint x: 1031, endPoint y: 183, distance: 145.1
click at [1031, 184] on div at bounding box center [904, 337] width 516 height 477
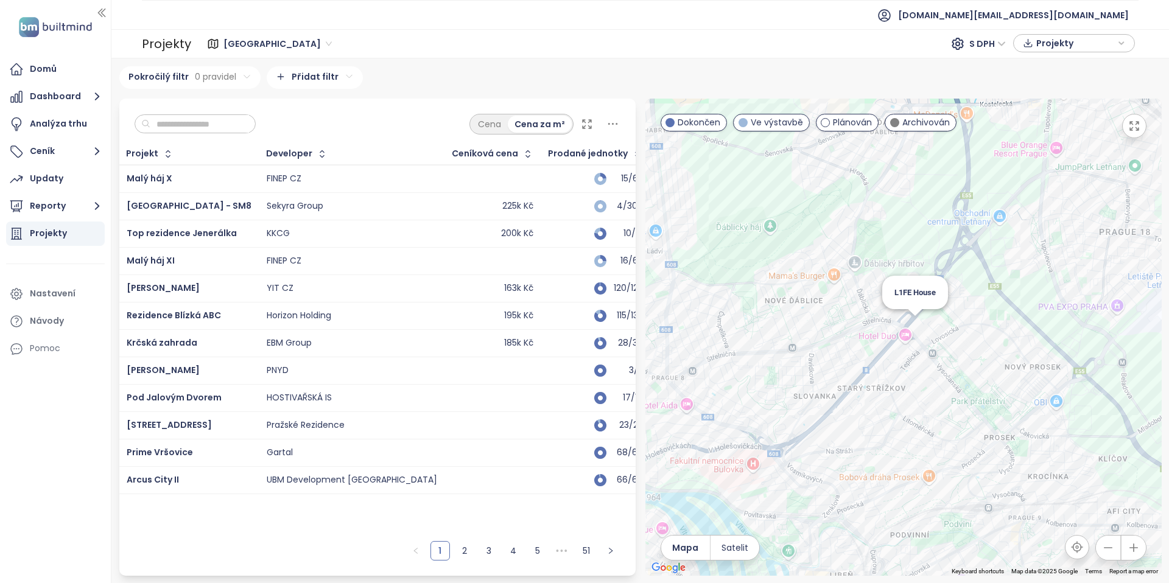
click at [916, 334] on div "L1FE House" at bounding box center [904, 337] width 516 height 477
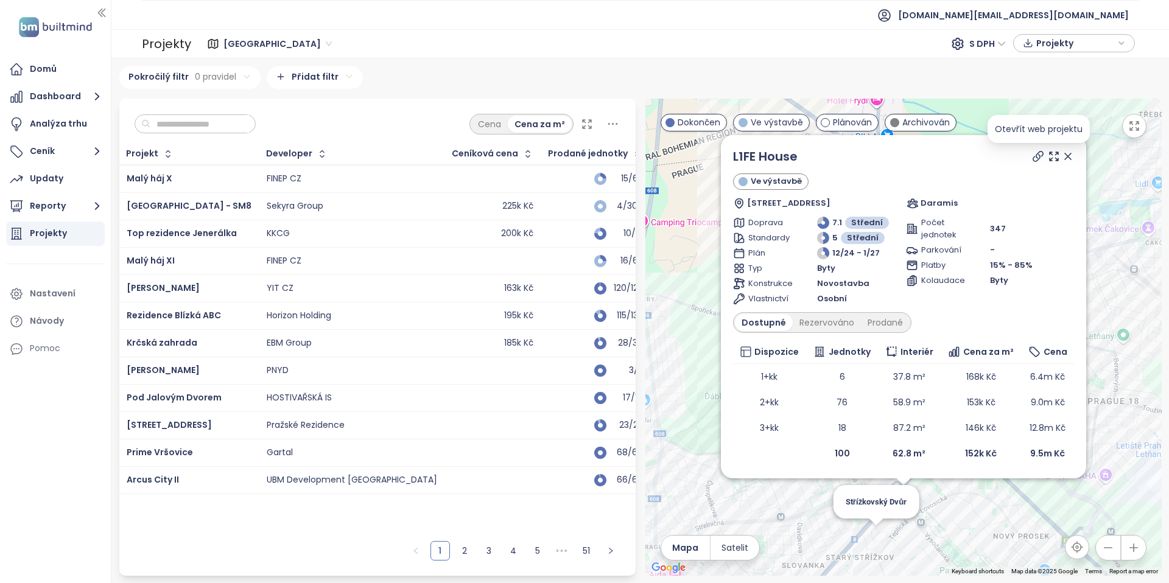
click at [1038, 155] on icon at bounding box center [1038, 156] width 12 height 12
click at [1066, 157] on icon at bounding box center [1068, 156] width 6 height 6
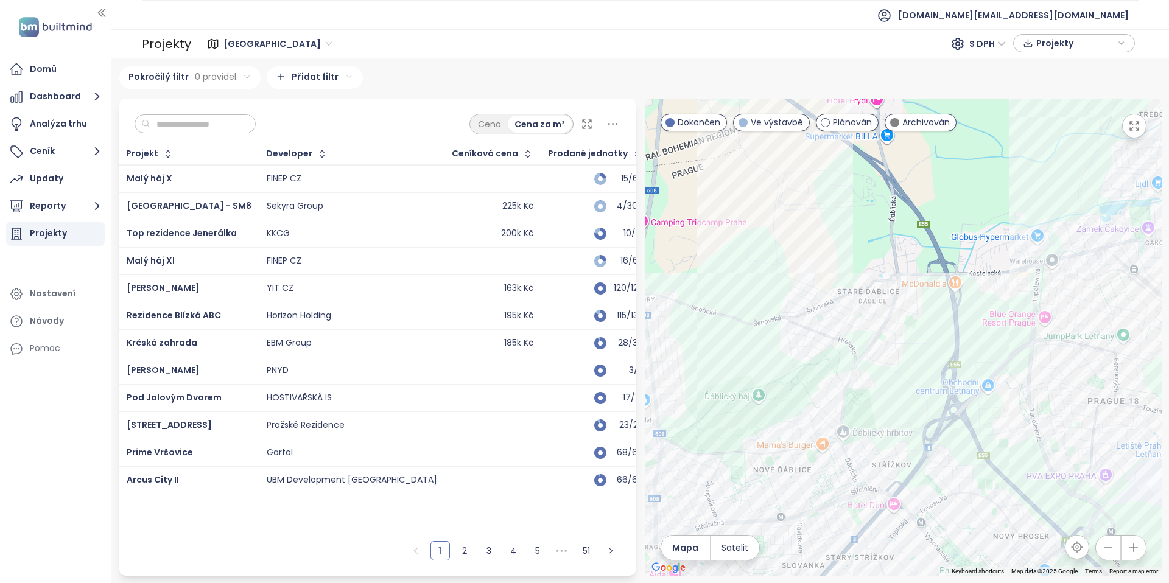
drag, startPoint x: 882, startPoint y: 346, endPoint x: 911, endPoint y: 240, distance: 109.9
click at [908, 255] on div at bounding box center [904, 337] width 516 height 477
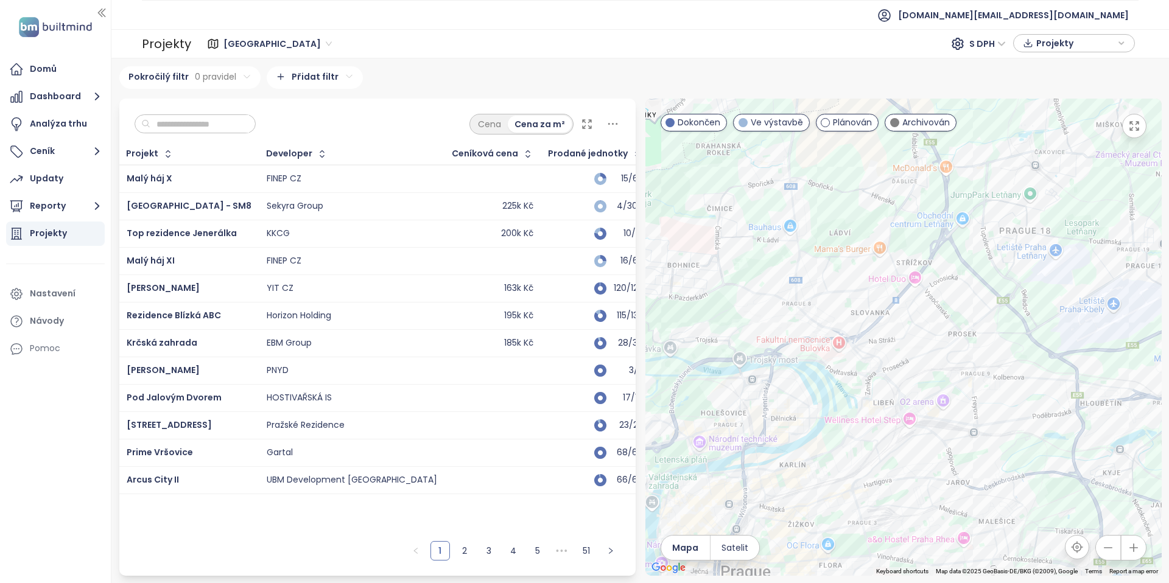
drag, startPoint x: 819, startPoint y: 309, endPoint x: 858, endPoint y: 215, distance: 101.6
click at [856, 220] on div at bounding box center [904, 337] width 516 height 477
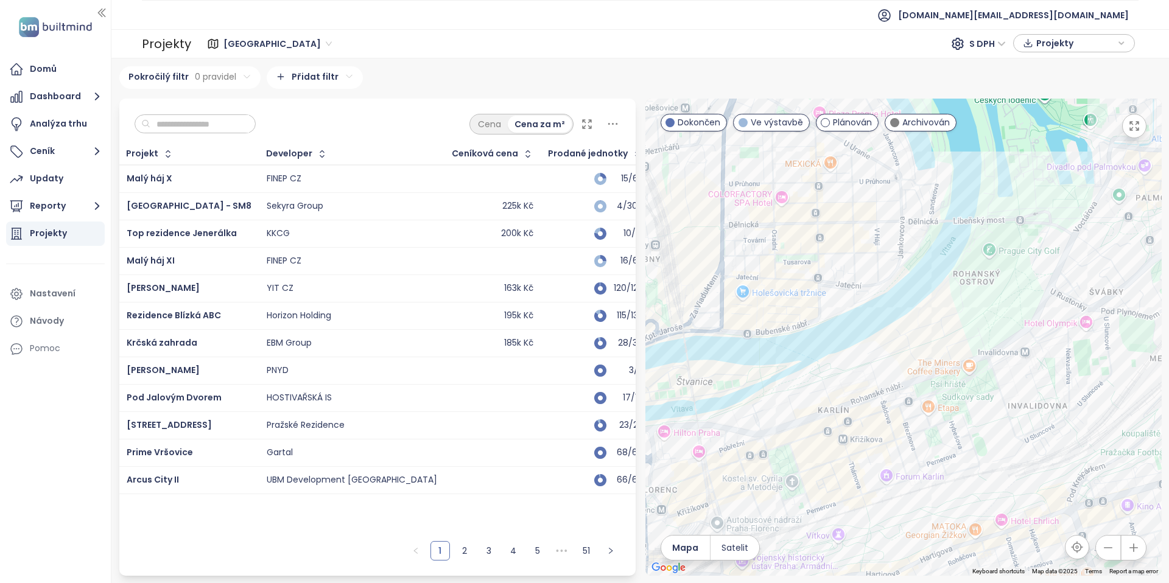
drag, startPoint x: 989, startPoint y: 240, endPoint x: 957, endPoint y: 208, distance: 45.6
click at [957, 208] on div at bounding box center [904, 337] width 516 height 477
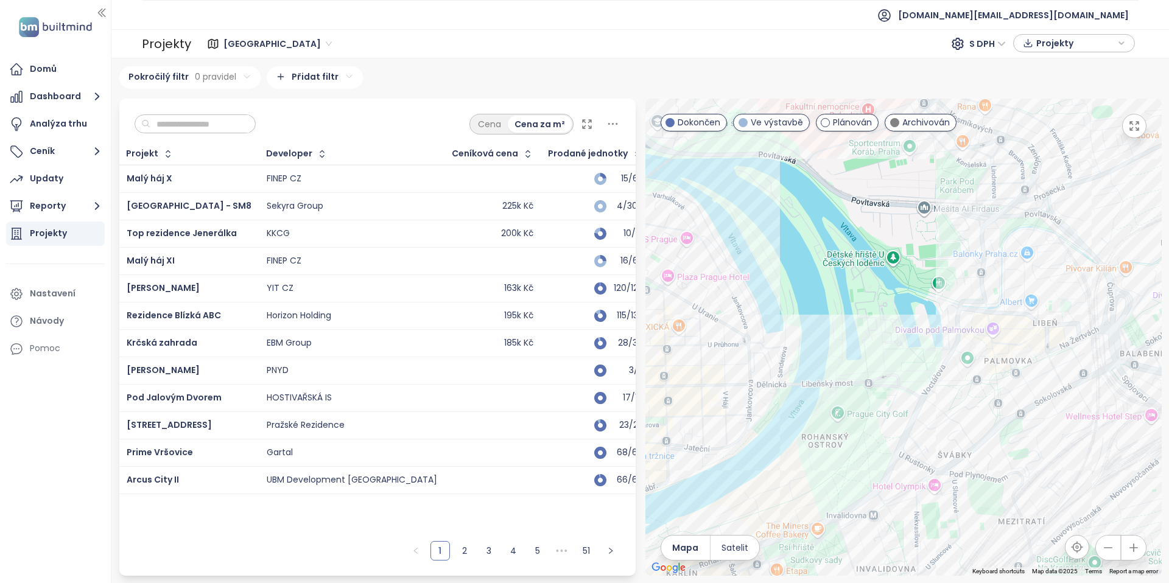
drag, startPoint x: 1001, startPoint y: 162, endPoint x: 857, endPoint y: 337, distance: 227.2
click at [857, 337] on div at bounding box center [904, 337] width 516 height 477
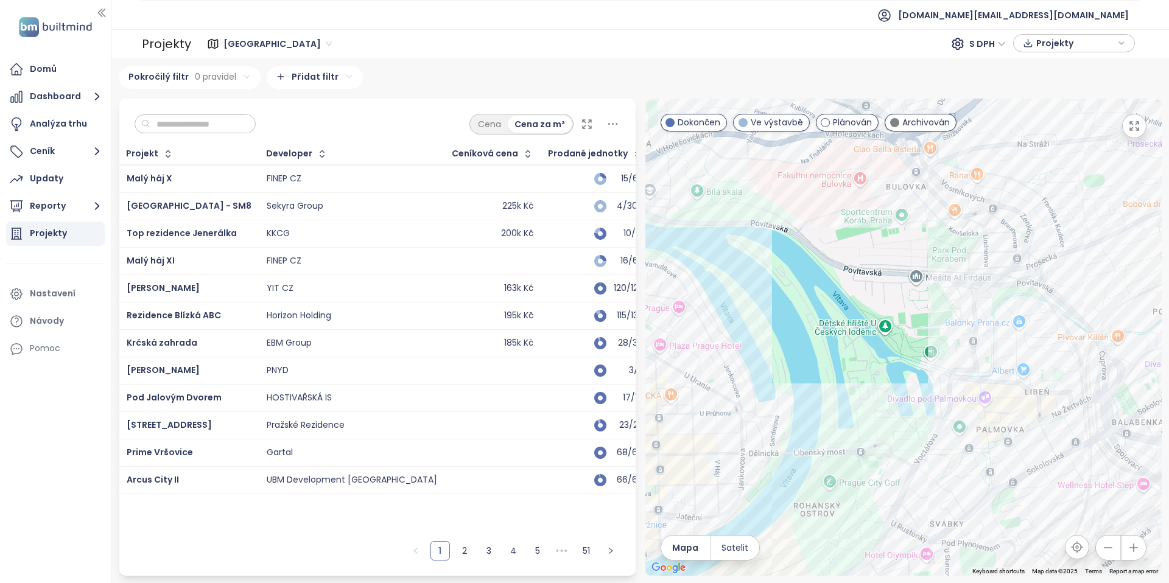
drag, startPoint x: 922, startPoint y: 336, endPoint x: 907, endPoint y: 311, distance: 29.8
click at [907, 311] on div at bounding box center [904, 337] width 516 height 477
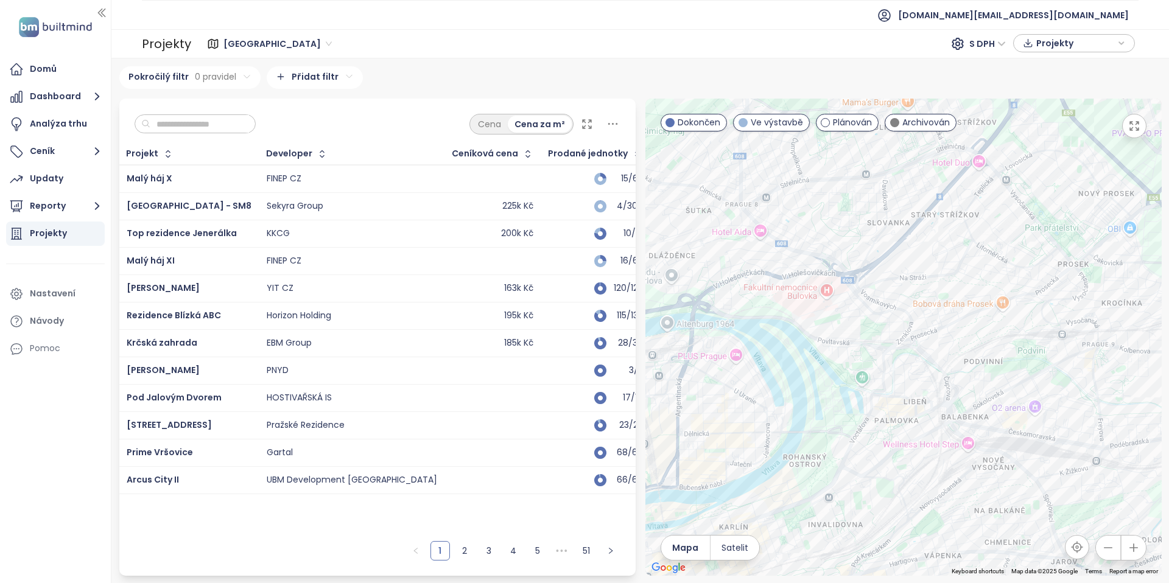
drag, startPoint x: 1018, startPoint y: 280, endPoint x: 949, endPoint y: 339, distance: 90.7
click at [949, 339] on div at bounding box center [904, 337] width 516 height 477
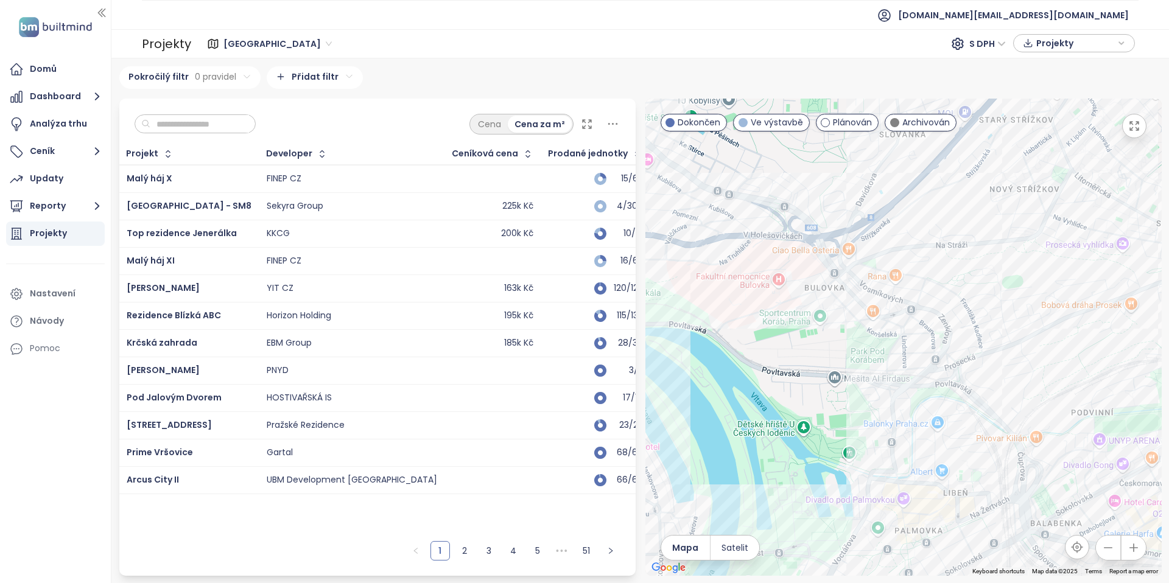
drag, startPoint x: 929, startPoint y: 367, endPoint x: 1025, endPoint y: 384, distance: 97.0
click at [1025, 384] on div at bounding box center [904, 337] width 516 height 477
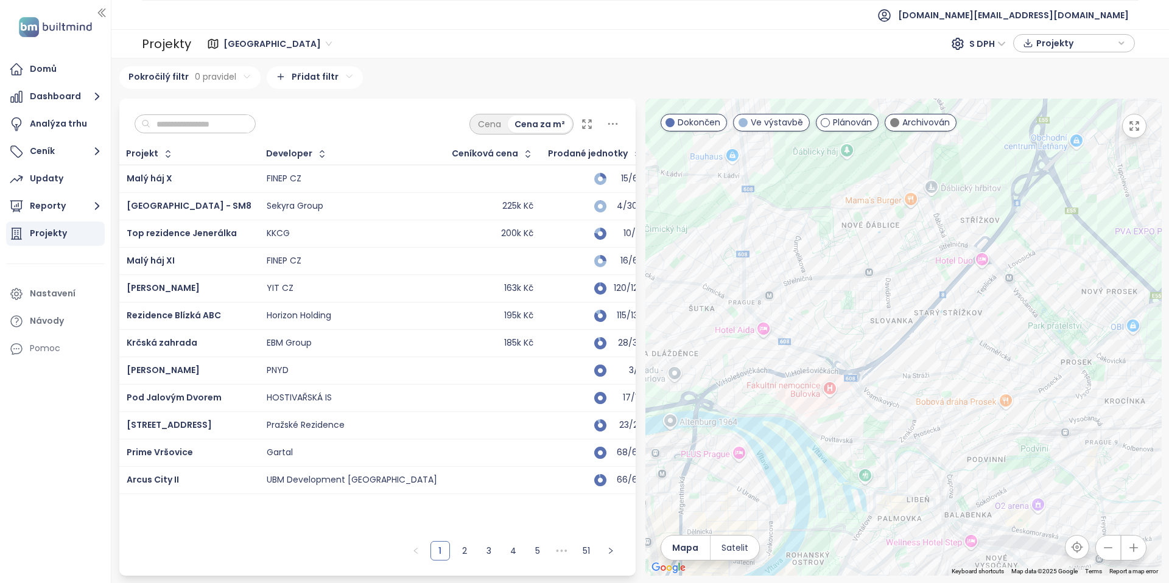
drag, startPoint x: 976, startPoint y: 306, endPoint x: 845, endPoint y: 278, distance: 134.0
click at [845, 278] on div at bounding box center [904, 337] width 516 height 477
drag, startPoint x: 798, startPoint y: 247, endPoint x: 875, endPoint y: 206, distance: 86.9
click at [874, 207] on div at bounding box center [904, 337] width 516 height 477
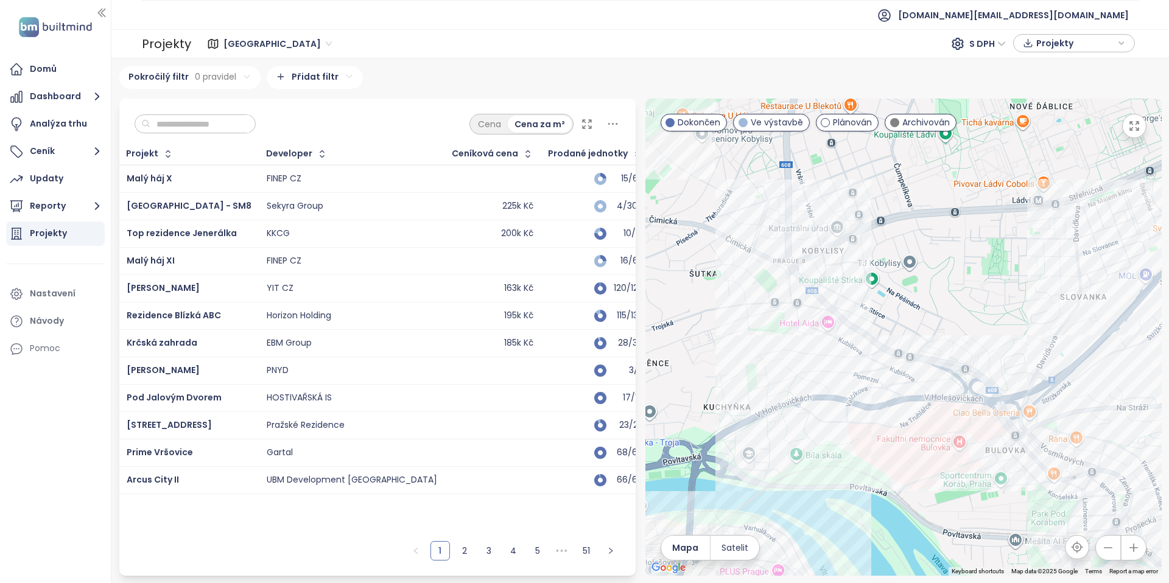
drag, startPoint x: 959, startPoint y: 275, endPoint x: 889, endPoint y: 280, distance: 70.3
click at [889, 281] on div at bounding box center [904, 337] width 516 height 477
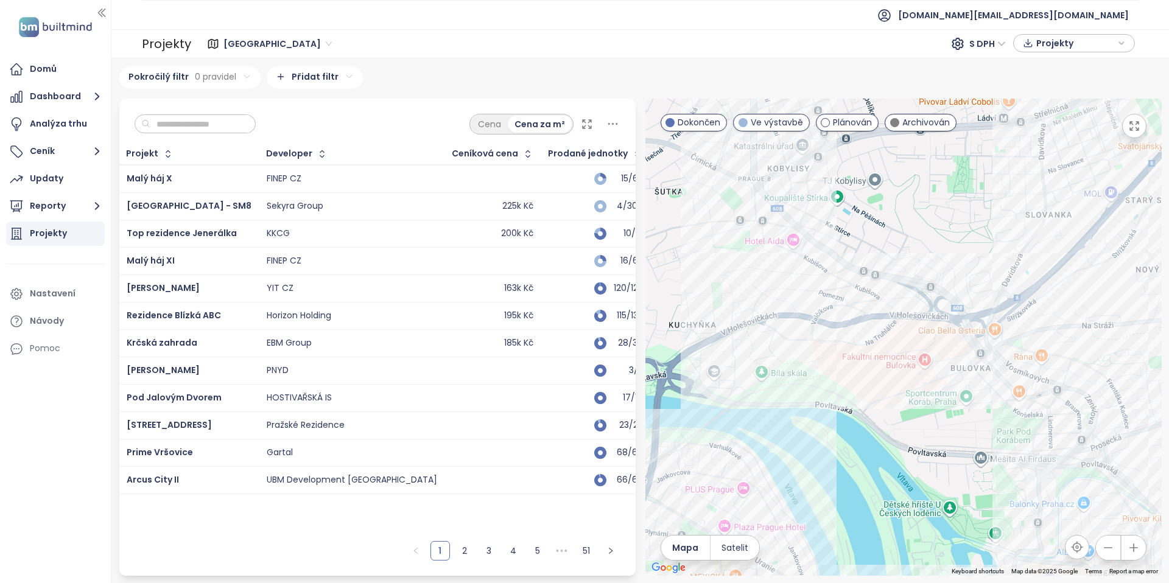
drag, startPoint x: 984, startPoint y: 375, endPoint x: 958, endPoint y: 274, distance: 103.8
click at [958, 274] on div at bounding box center [904, 337] width 516 height 477
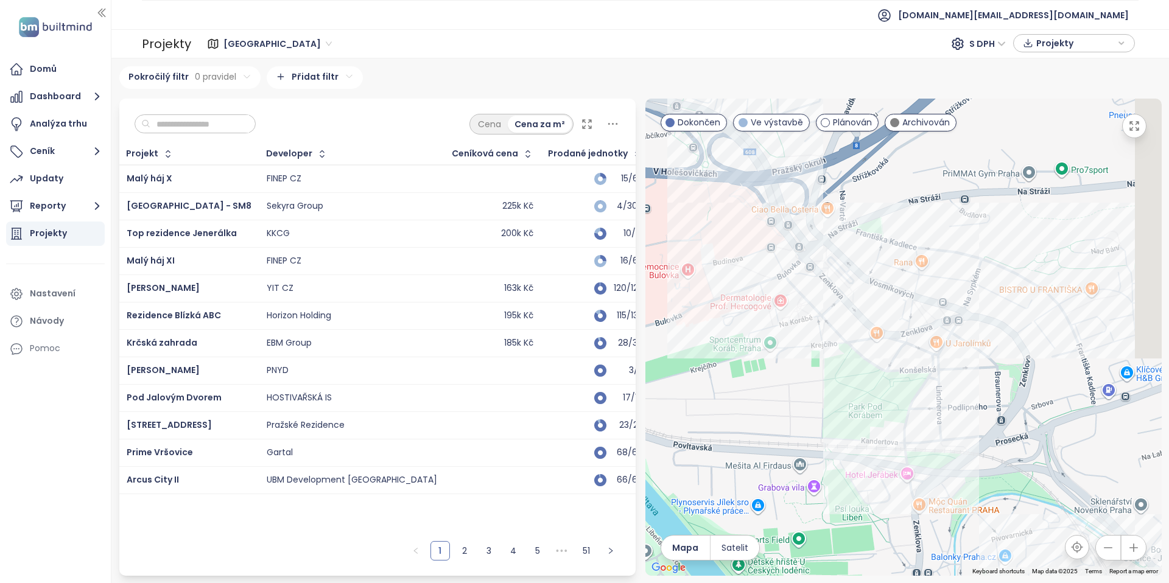
drag, startPoint x: 988, startPoint y: 366, endPoint x: 841, endPoint y: 300, distance: 160.8
click at [841, 300] on div at bounding box center [904, 337] width 516 height 477
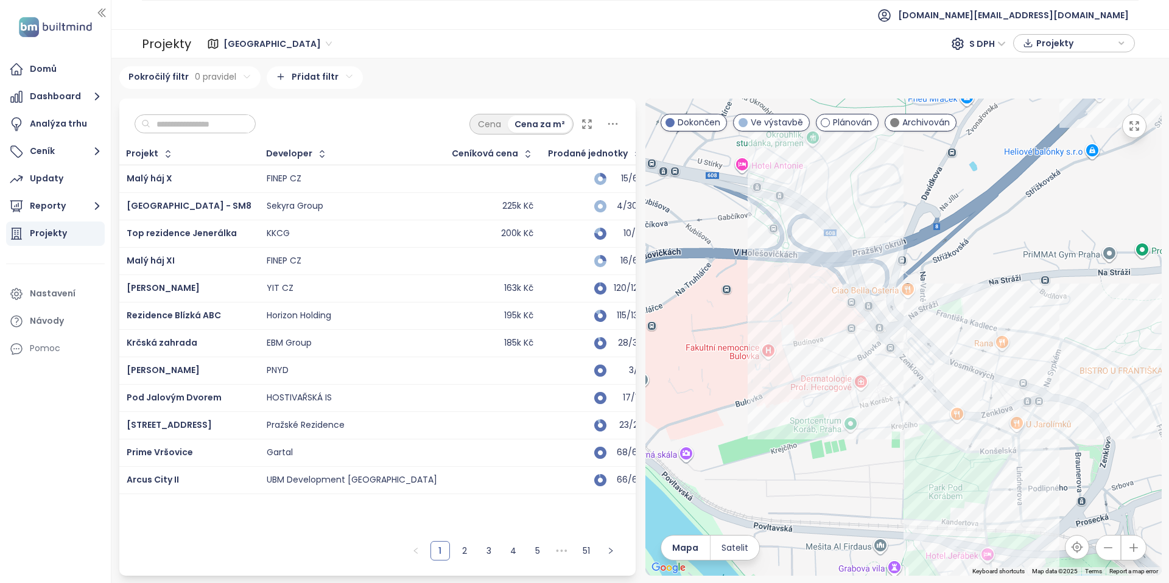
drag, startPoint x: 814, startPoint y: 347, endPoint x: 897, endPoint y: 432, distance: 118.9
click at [897, 432] on div at bounding box center [904, 337] width 516 height 477
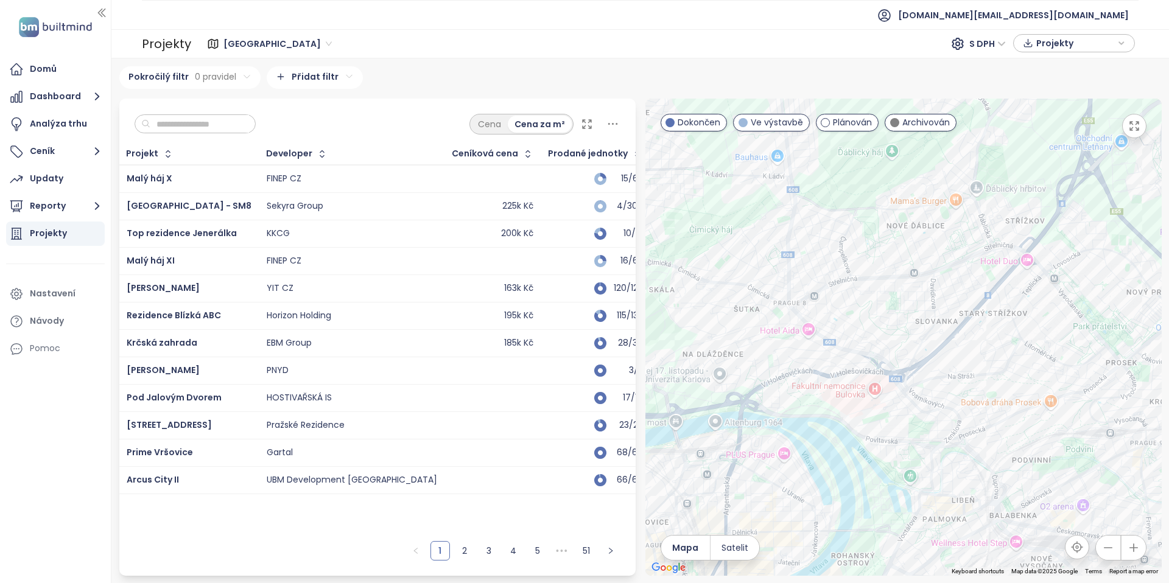
drag, startPoint x: 869, startPoint y: 434, endPoint x: 897, endPoint y: 373, distance: 67.0
click at [897, 374] on div at bounding box center [904, 337] width 516 height 477
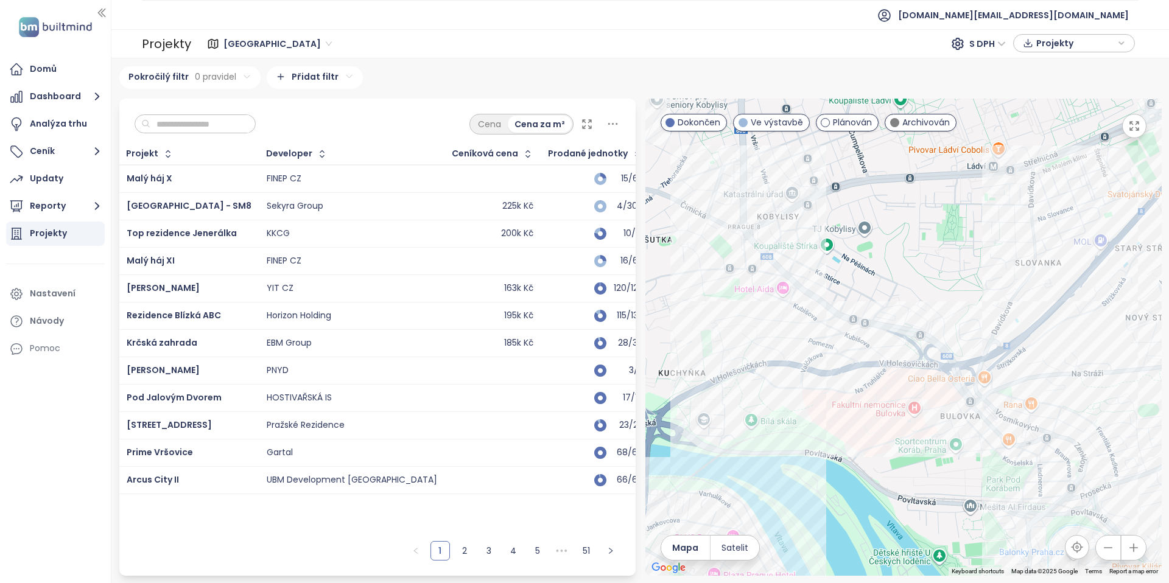
drag, startPoint x: 886, startPoint y: 403, endPoint x: 909, endPoint y: 484, distance: 83.7
click at [909, 484] on div at bounding box center [904, 337] width 516 height 477
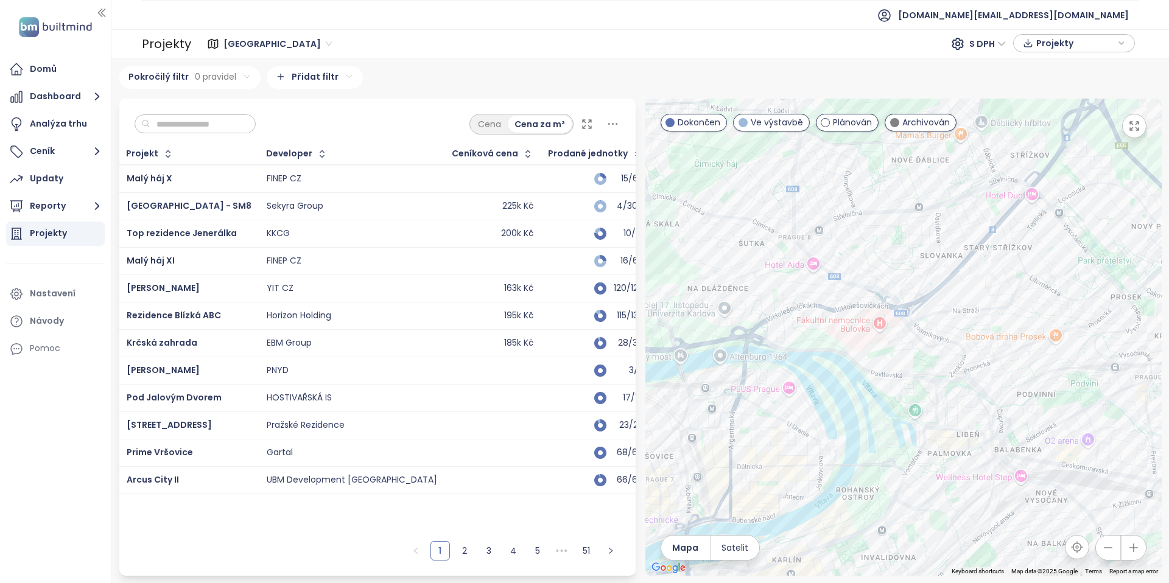
drag, startPoint x: 854, startPoint y: 434, endPoint x: 851, endPoint y: 307, distance: 126.7
click at [844, 322] on div at bounding box center [904, 337] width 516 height 477
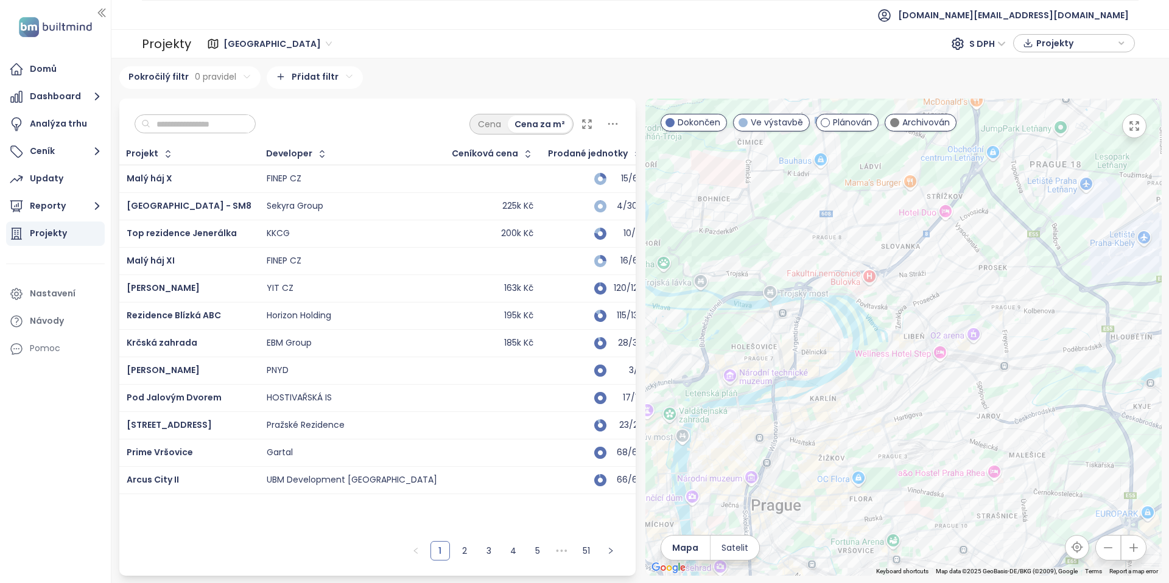
click at [548, 152] on span "Prodané jednotky" at bounding box center [588, 154] width 80 height 8
click at [632, 154] on icon "button" at bounding box center [638, 154] width 12 height 12
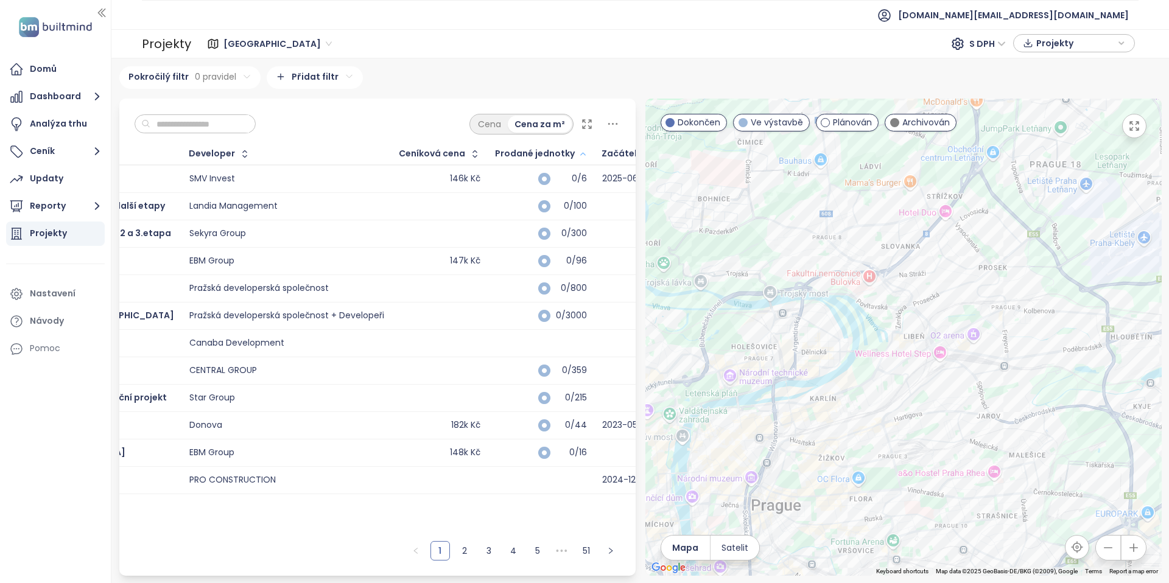
scroll to position [0, 100]
click at [579, 153] on icon "button" at bounding box center [581, 154] width 5 height 2
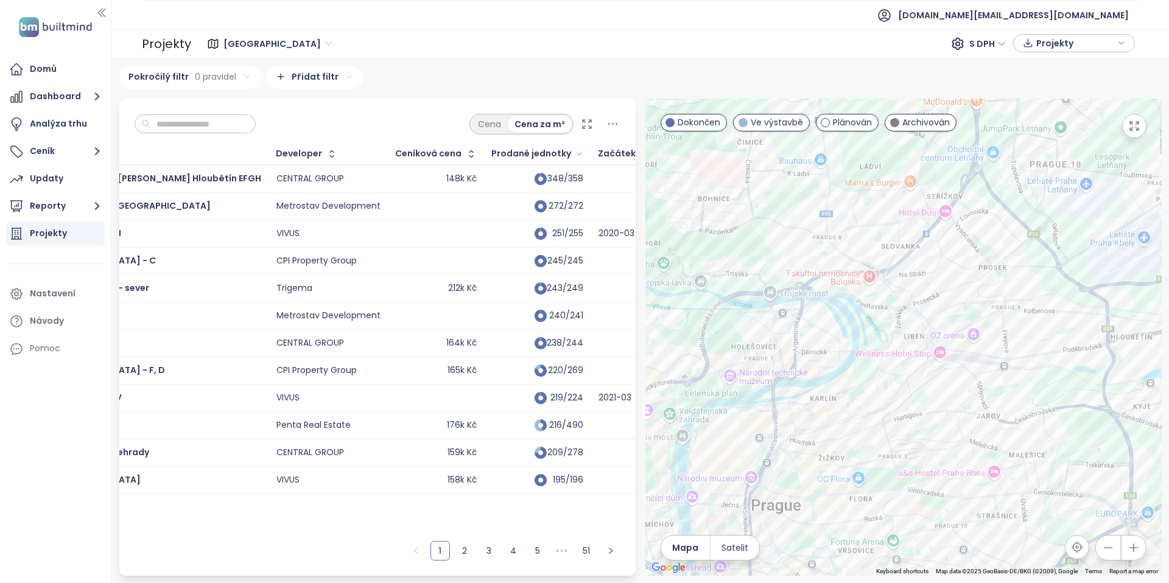
click at [614, 126] on icon at bounding box center [612, 123] width 15 height 15
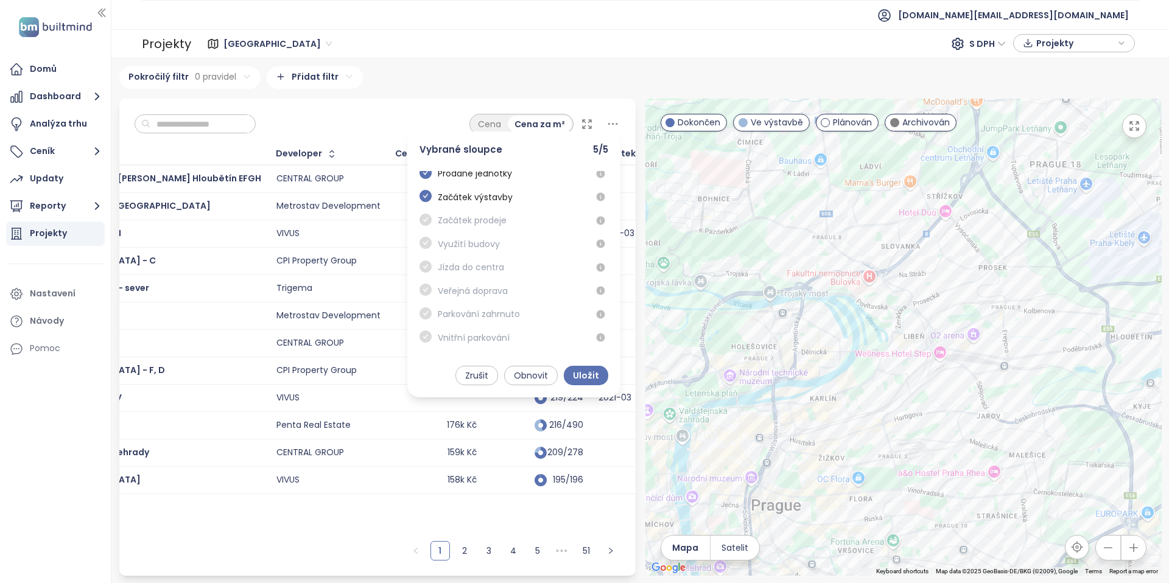
scroll to position [46, 0]
click at [374, 121] on div "Cena Cena za m² Vybrané sloupce 5 / 5 Adresa Prodané jednotky Začátek výstavby …" at bounding box center [377, 121] width 516 height 45
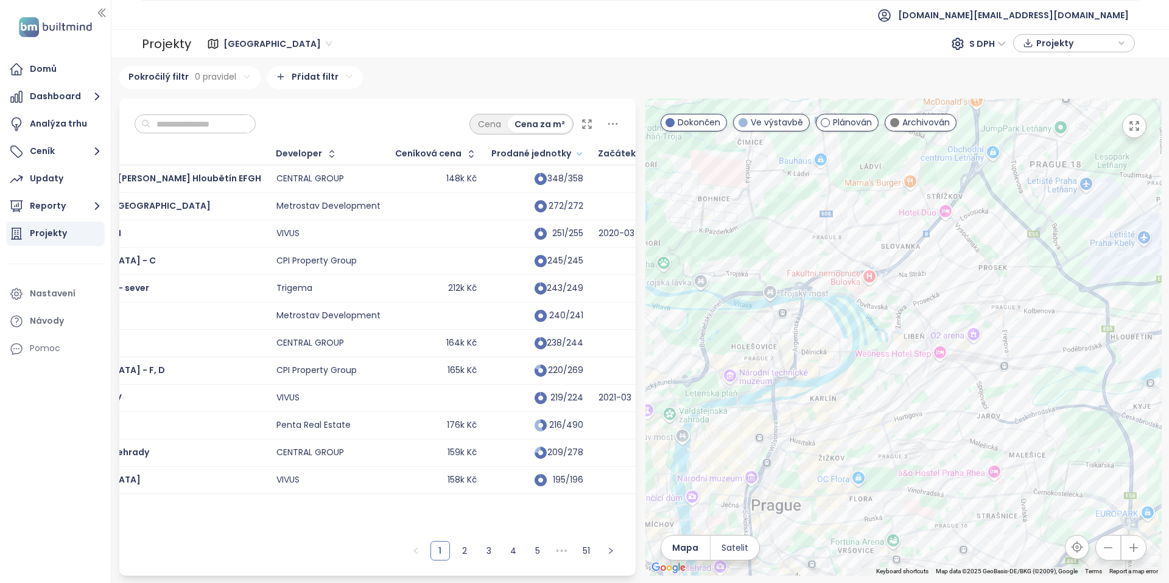
click at [491, 150] on span "Prodané jednotky" at bounding box center [531, 154] width 80 height 8
click at [575, 155] on icon "button" at bounding box center [579, 154] width 9 height 15
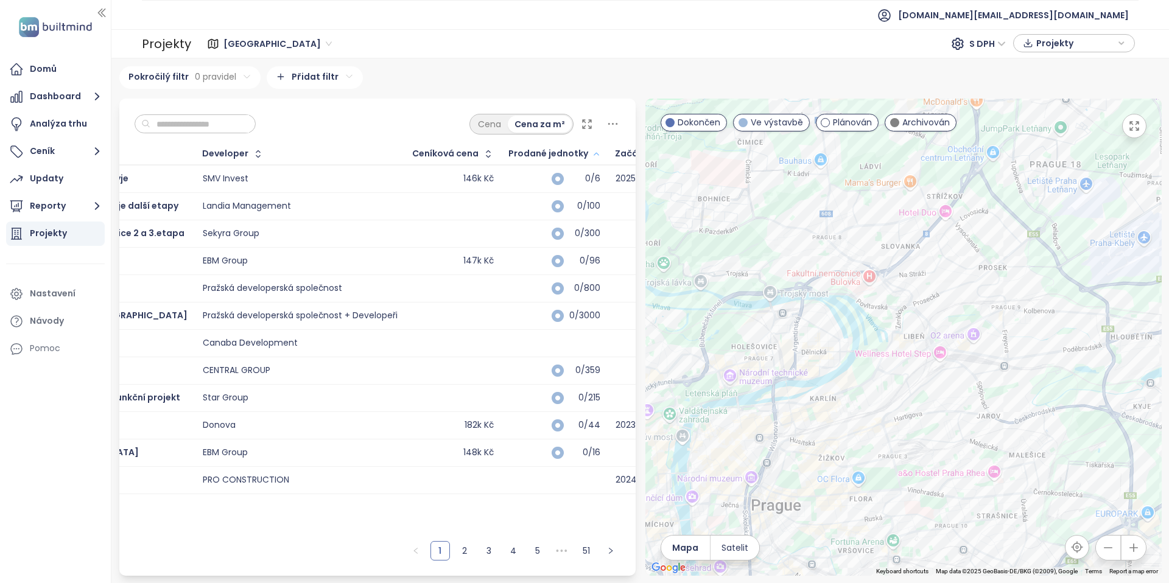
scroll to position [0, 86]
click at [359, 290] on div "Pražská developerská společnost" at bounding box center [299, 288] width 195 height 15
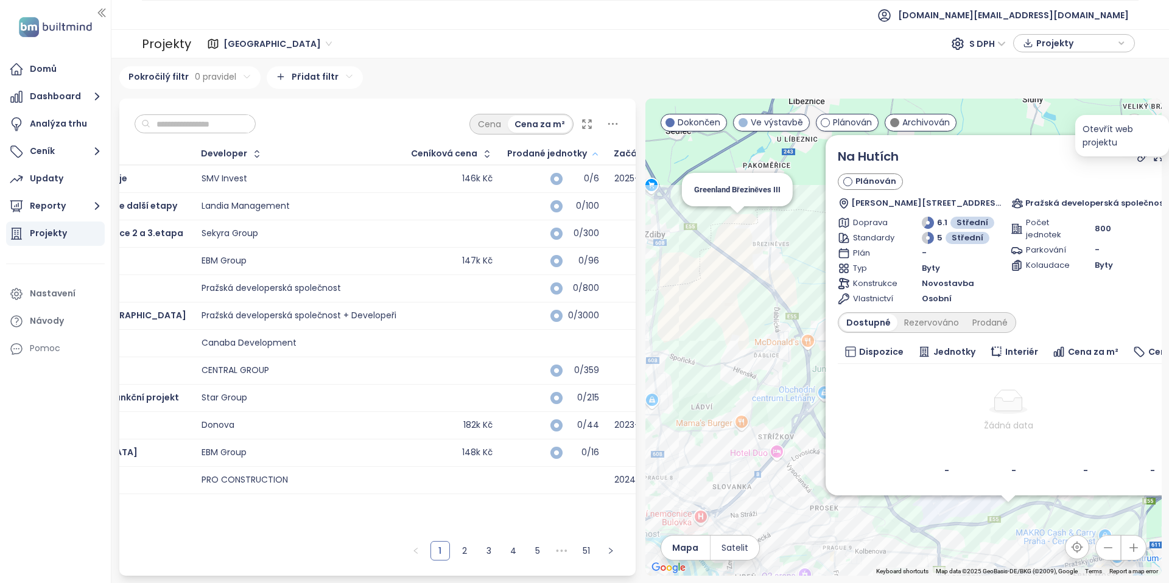
click at [1149, 158] on icon at bounding box center [1143, 156] width 12 height 12
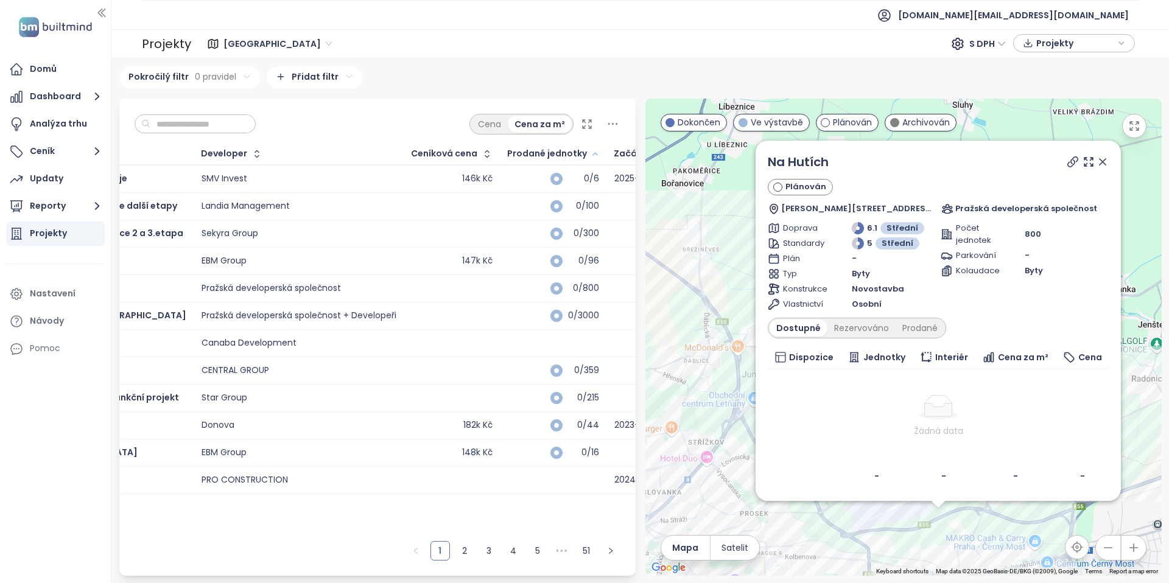
drag, startPoint x: 719, startPoint y: 248, endPoint x: 621, endPoint y: 253, distance: 98.1
click at [621, 253] on div "Cena Cena za m² Projekt Developer Ceníková cena Prodané jednotky Začátek výstav…" at bounding box center [641, 337] width 1052 height 477
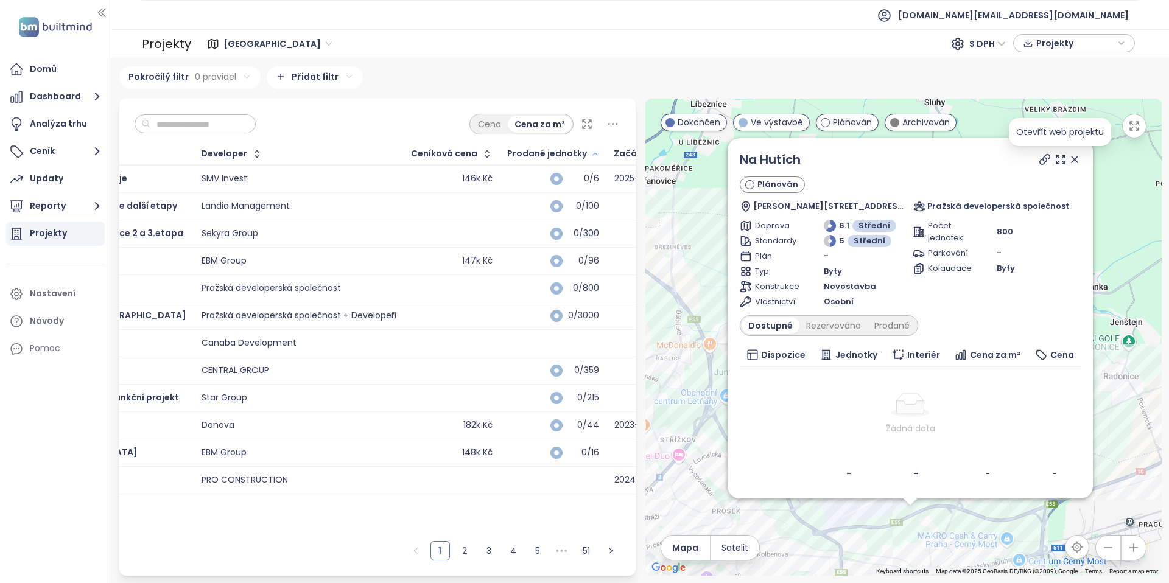
click at [1051, 160] on icon at bounding box center [1045, 159] width 12 height 12
click at [974, 209] on span "Pražská developerská společnost" at bounding box center [998, 206] width 142 height 12
click at [287, 319] on div "Pražská developerská společnost + Developeři" at bounding box center [299, 316] width 195 height 11
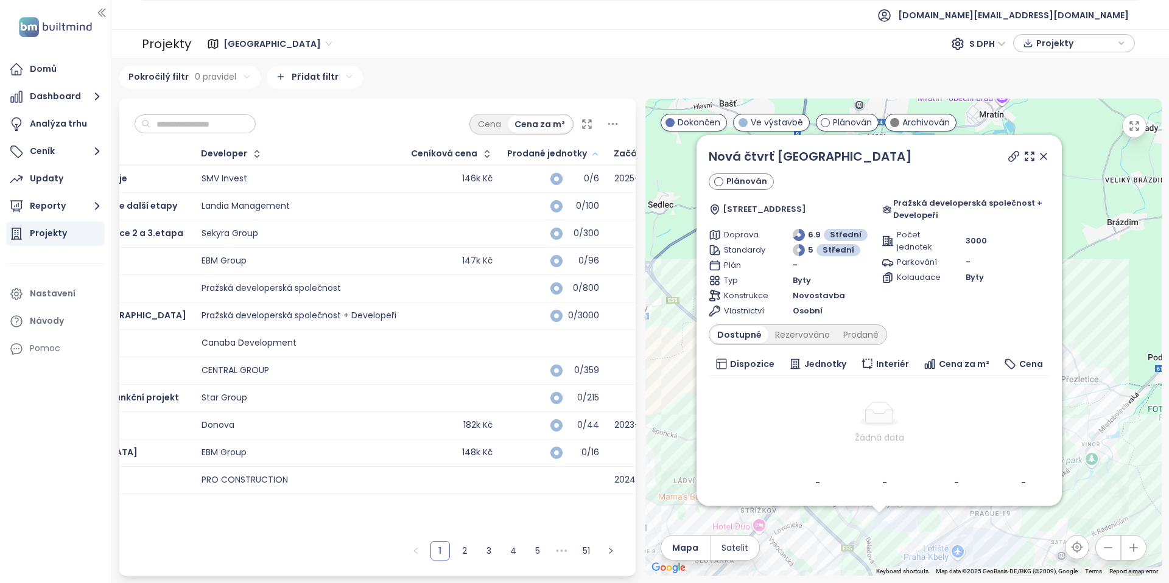
click at [1018, 158] on icon at bounding box center [1014, 156] width 10 height 10
click at [319, 339] on div "Canaba Development" at bounding box center [299, 343] width 195 height 15
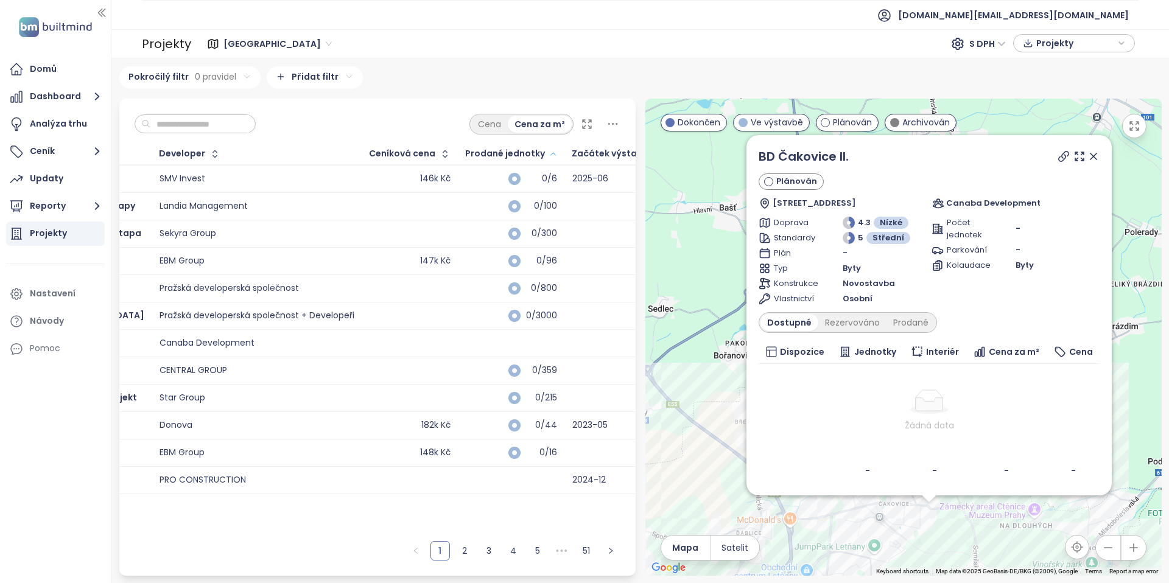
scroll to position [0, 153]
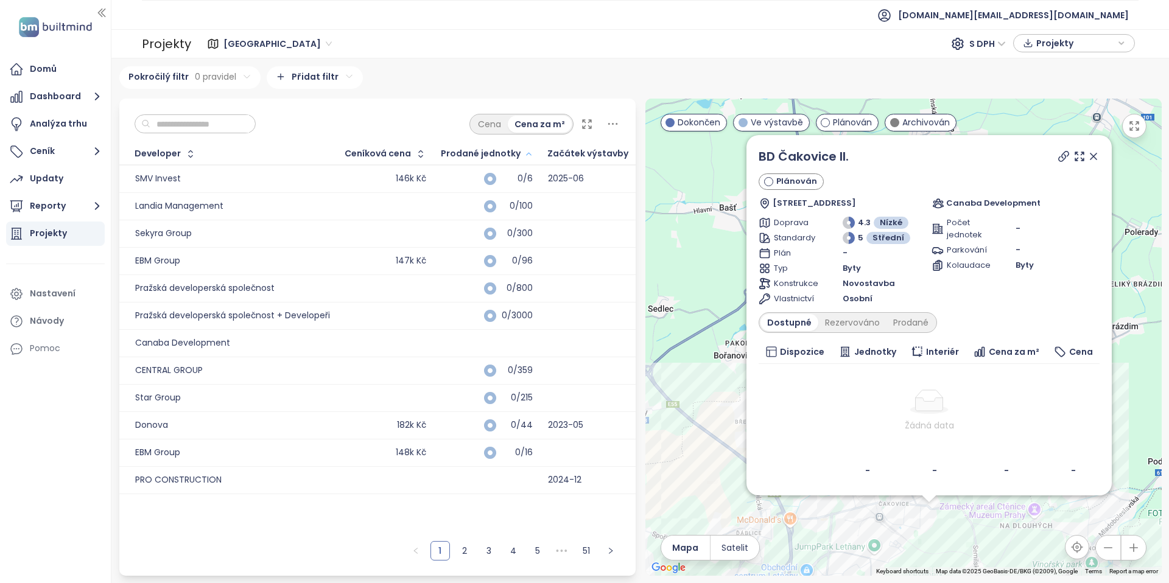
click at [1096, 156] on icon at bounding box center [1094, 156] width 12 height 12
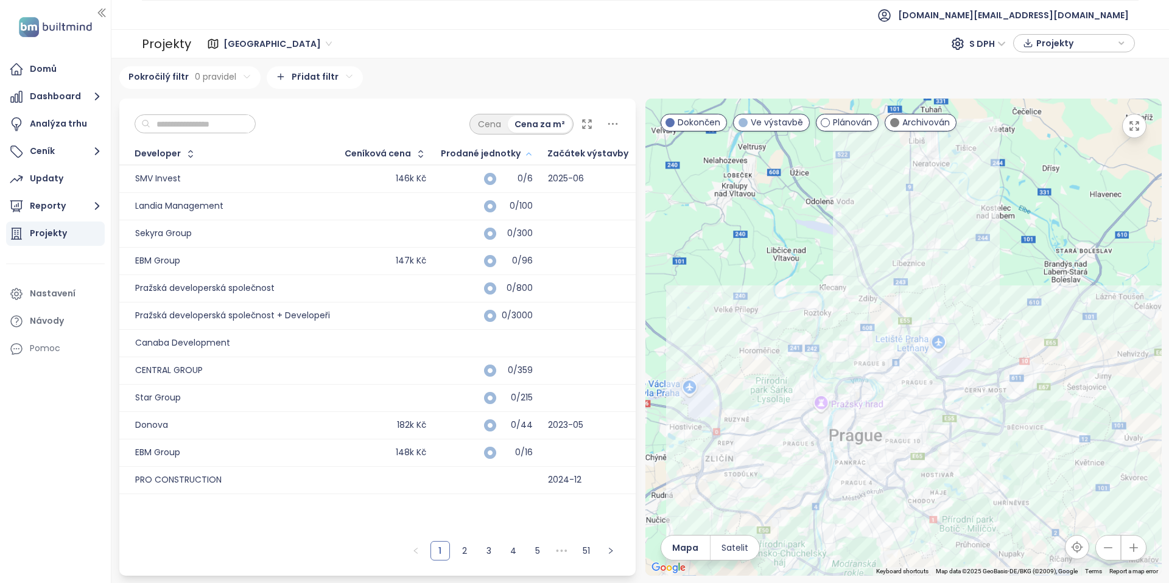
drag, startPoint x: 965, startPoint y: 306, endPoint x: 998, endPoint y: 212, distance: 100.2
click at [998, 214] on div at bounding box center [904, 337] width 516 height 477
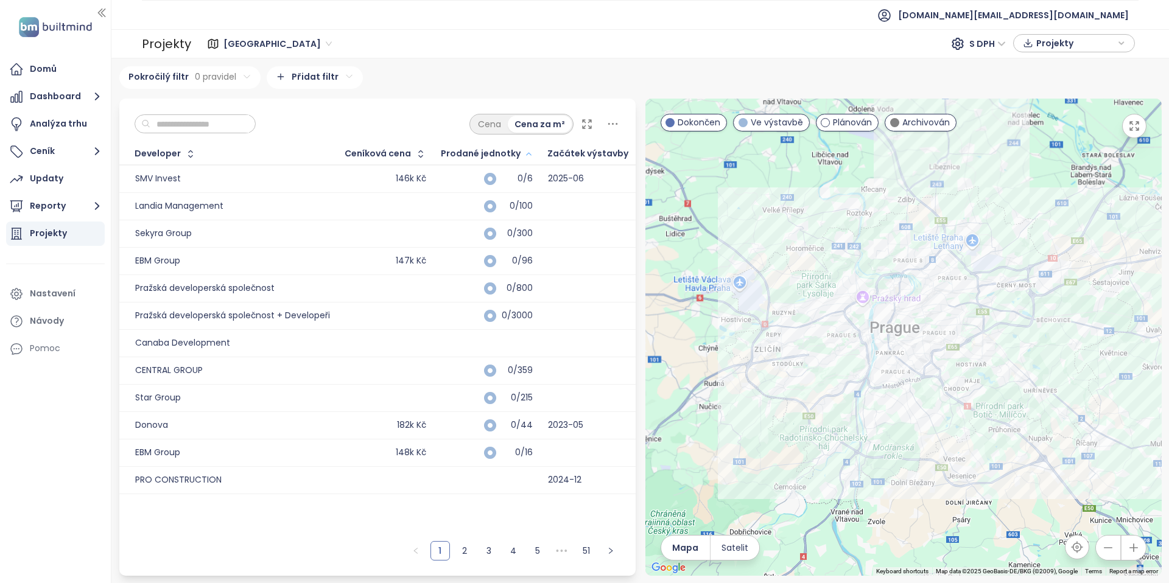
drag, startPoint x: 975, startPoint y: 406, endPoint x: 961, endPoint y: 451, distance: 46.6
click at [961, 451] on div at bounding box center [904, 337] width 516 height 477
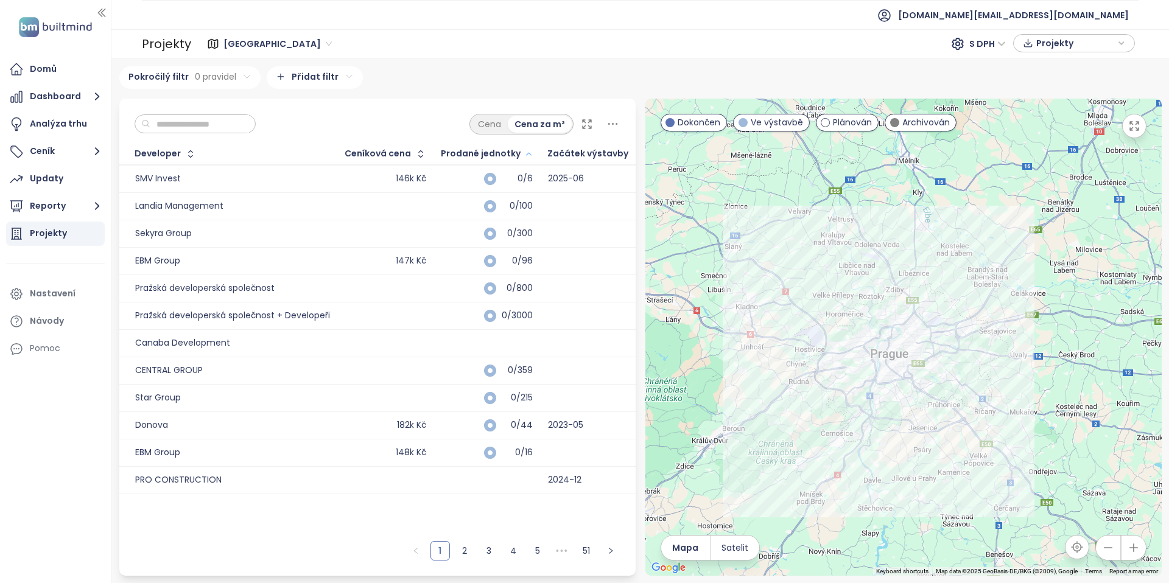
drag, startPoint x: 1008, startPoint y: 491, endPoint x: 984, endPoint y: 449, distance: 48.3
click at [984, 451] on div at bounding box center [904, 337] width 516 height 477
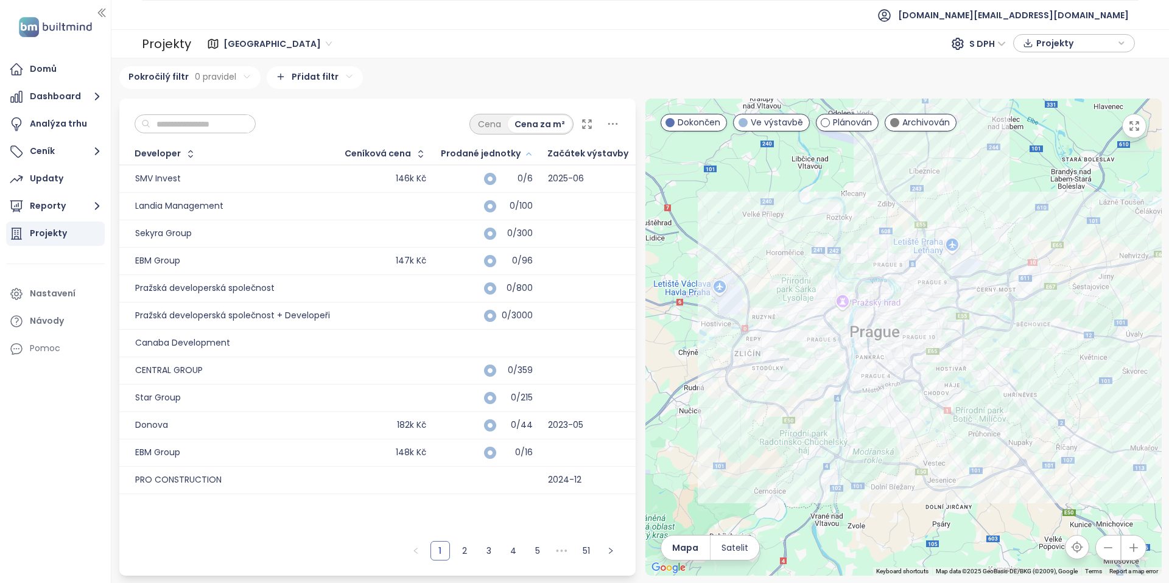
drag, startPoint x: 919, startPoint y: 401, endPoint x: 942, endPoint y: 487, distance: 88.2
click at [942, 487] on div at bounding box center [904, 337] width 516 height 477
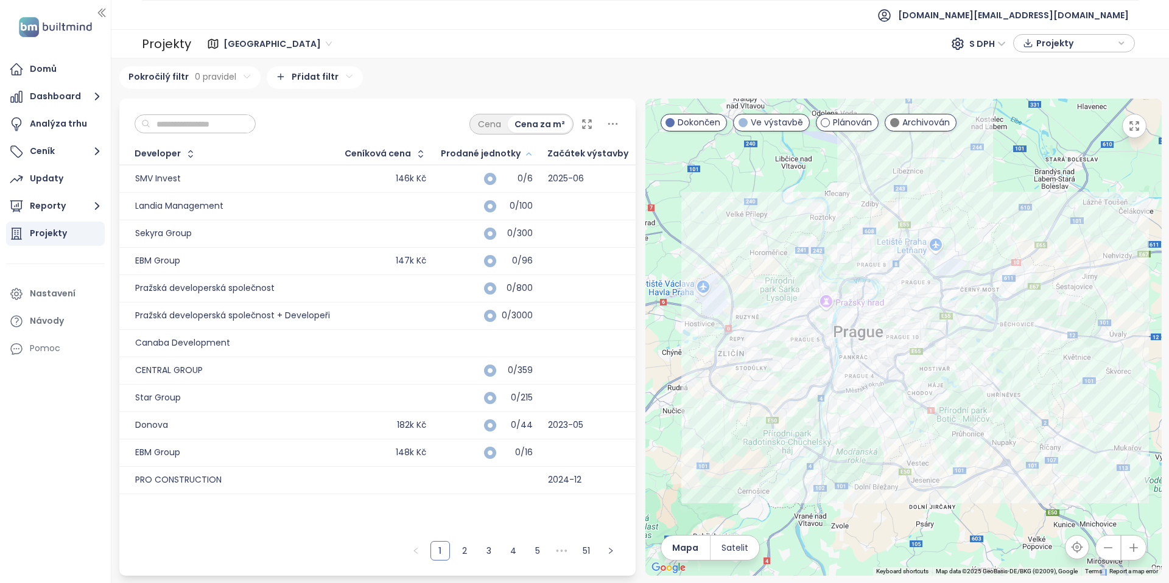
drag, startPoint x: 942, startPoint y: 487, endPoint x: 916, endPoint y: 455, distance: 40.7
click at [916, 455] on div at bounding box center [904, 337] width 516 height 477
